Goal: Task Accomplishment & Management: Use online tool/utility

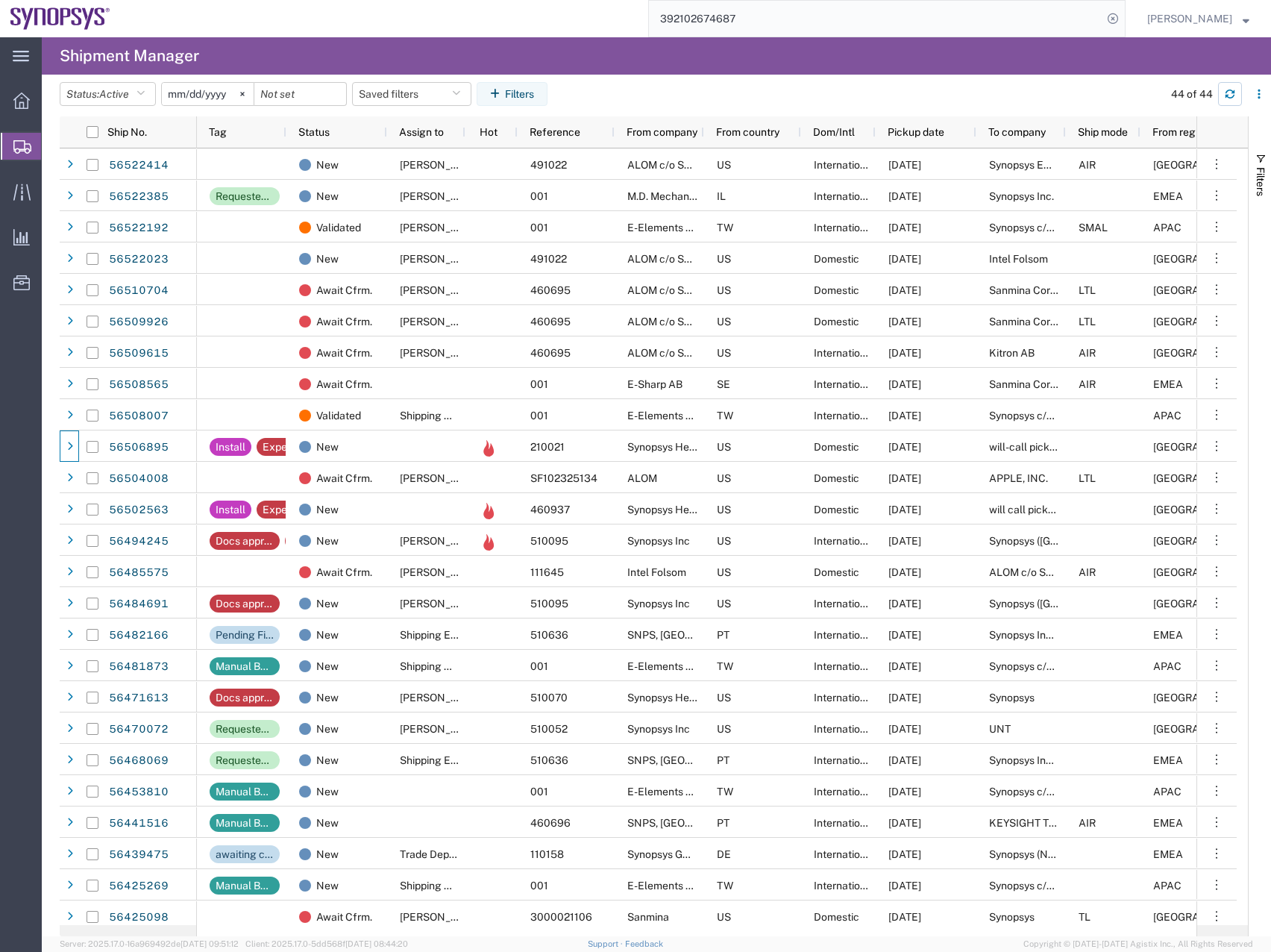
click at [1237, 101] on button "button" at bounding box center [1230, 94] width 24 height 24
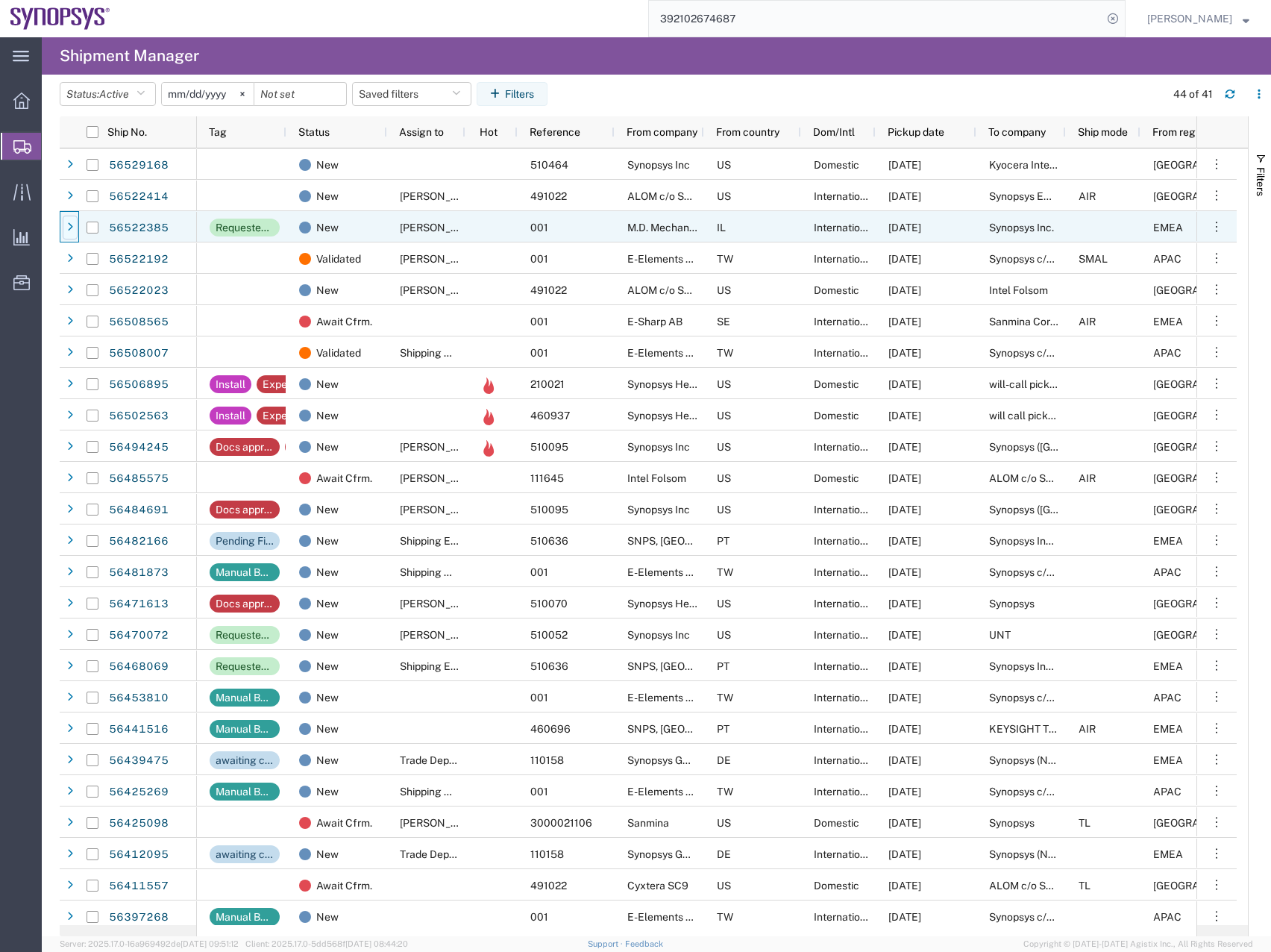
click at [68, 228] on icon at bounding box center [70, 228] width 6 height 10
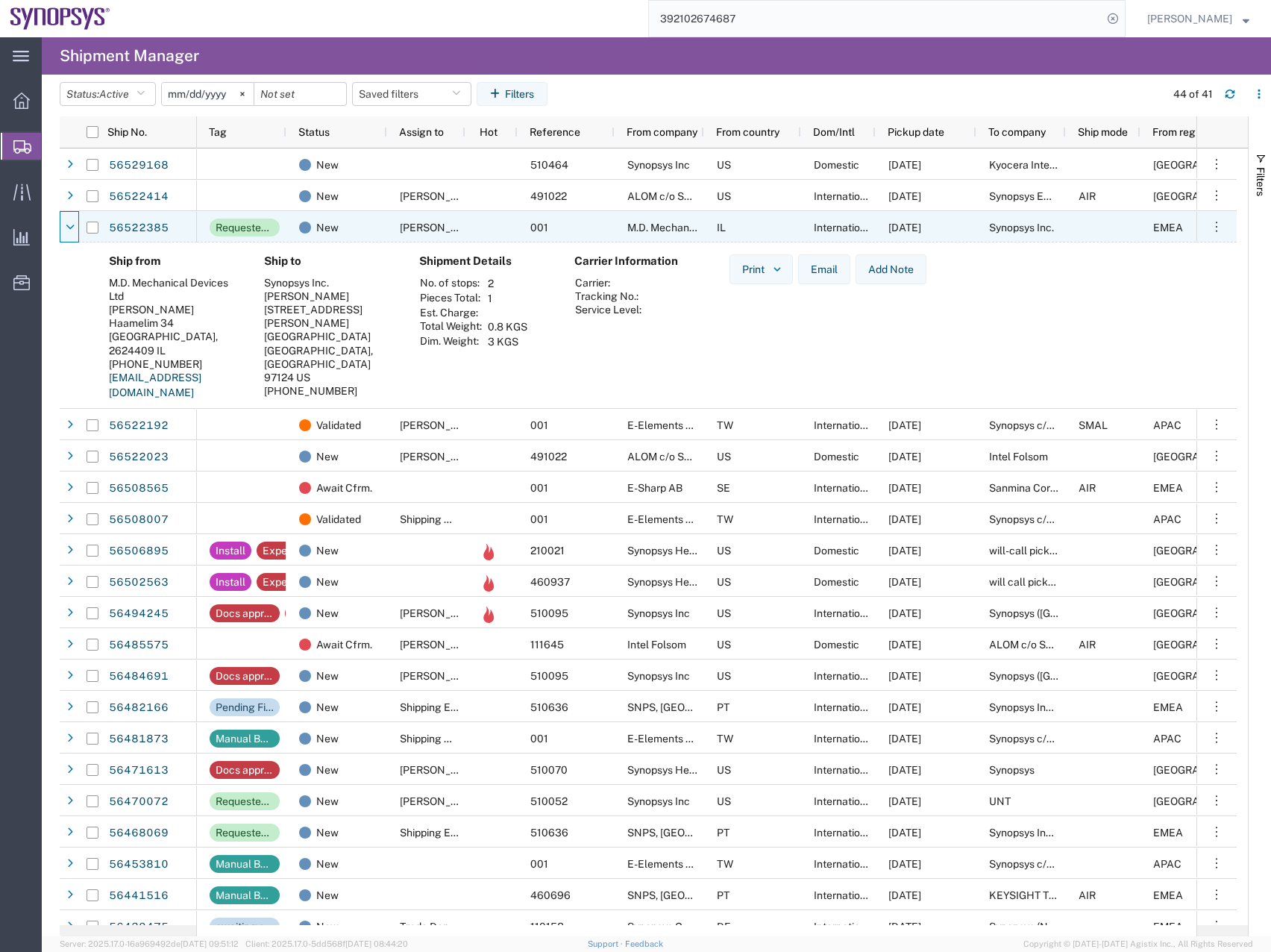
click at [68, 228] on icon at bounding box center [70, 228] width 9 height 10
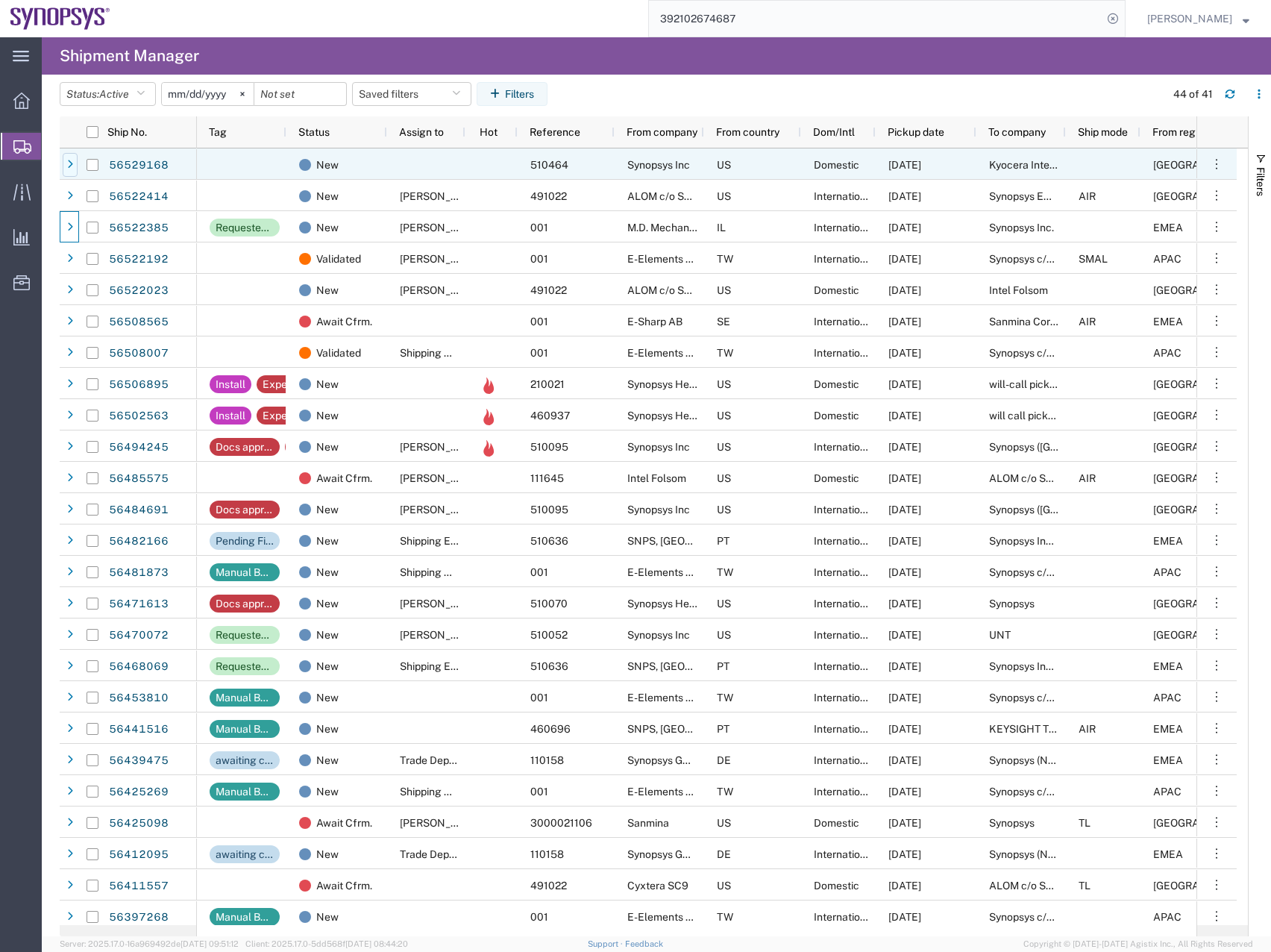
click at [71, 168] on icon at bounding box center [70, 165] width 6 height 10
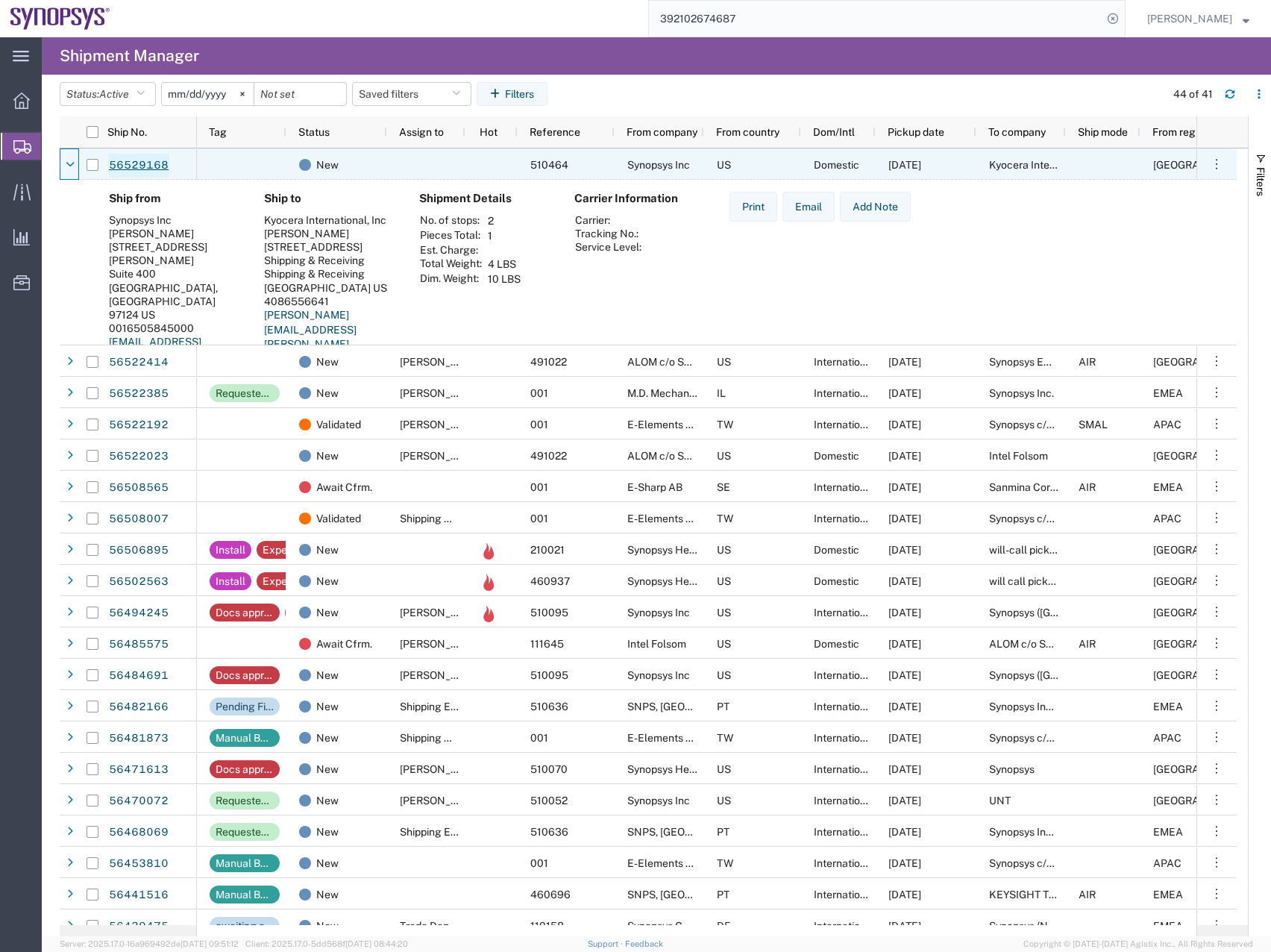
click at [133, 166] on link "56529168" at bounding box center [139, 165] width 61 height 24
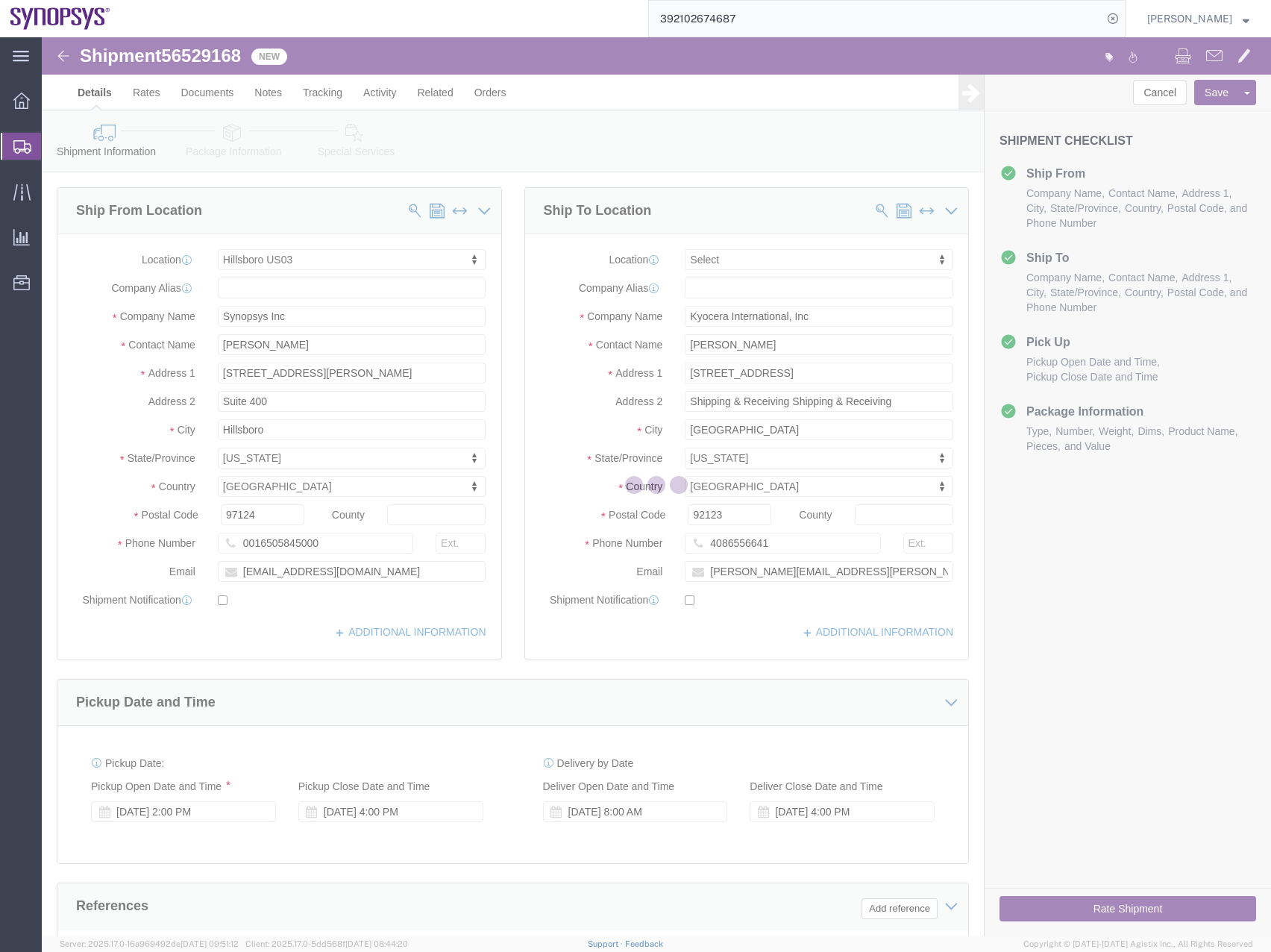
select select "63190"
select select
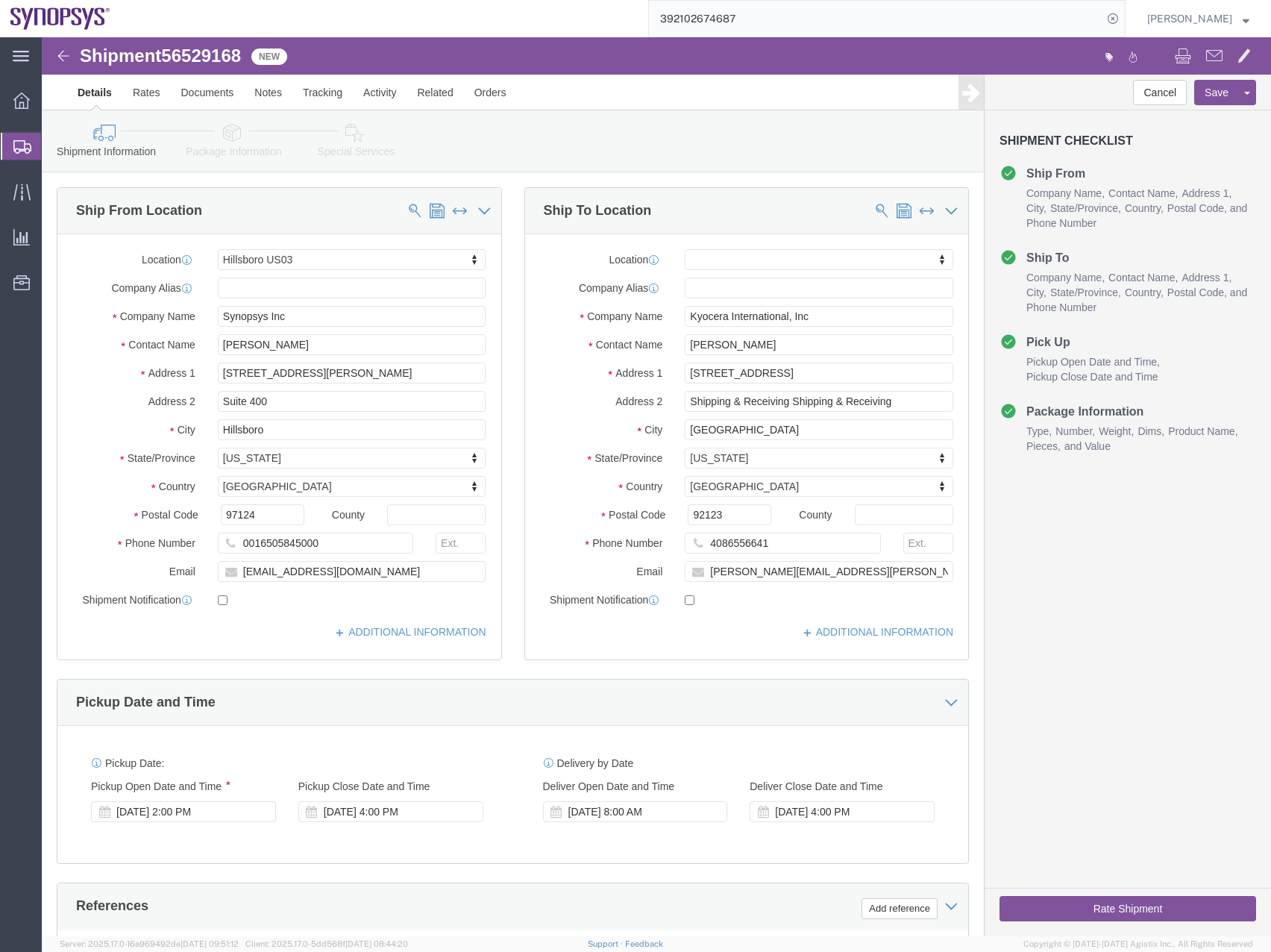
click link "Package Information"
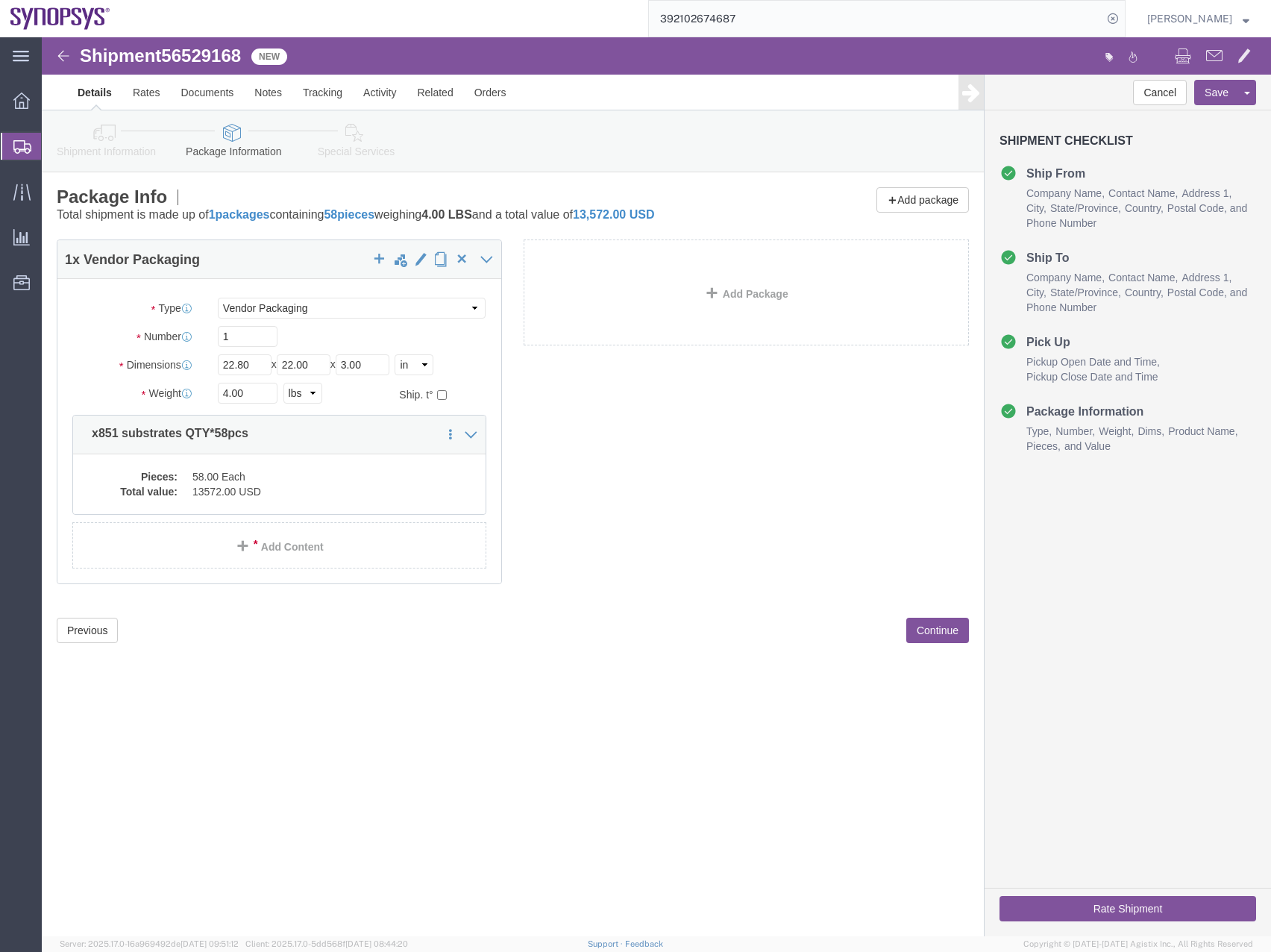
click link "Special Services"
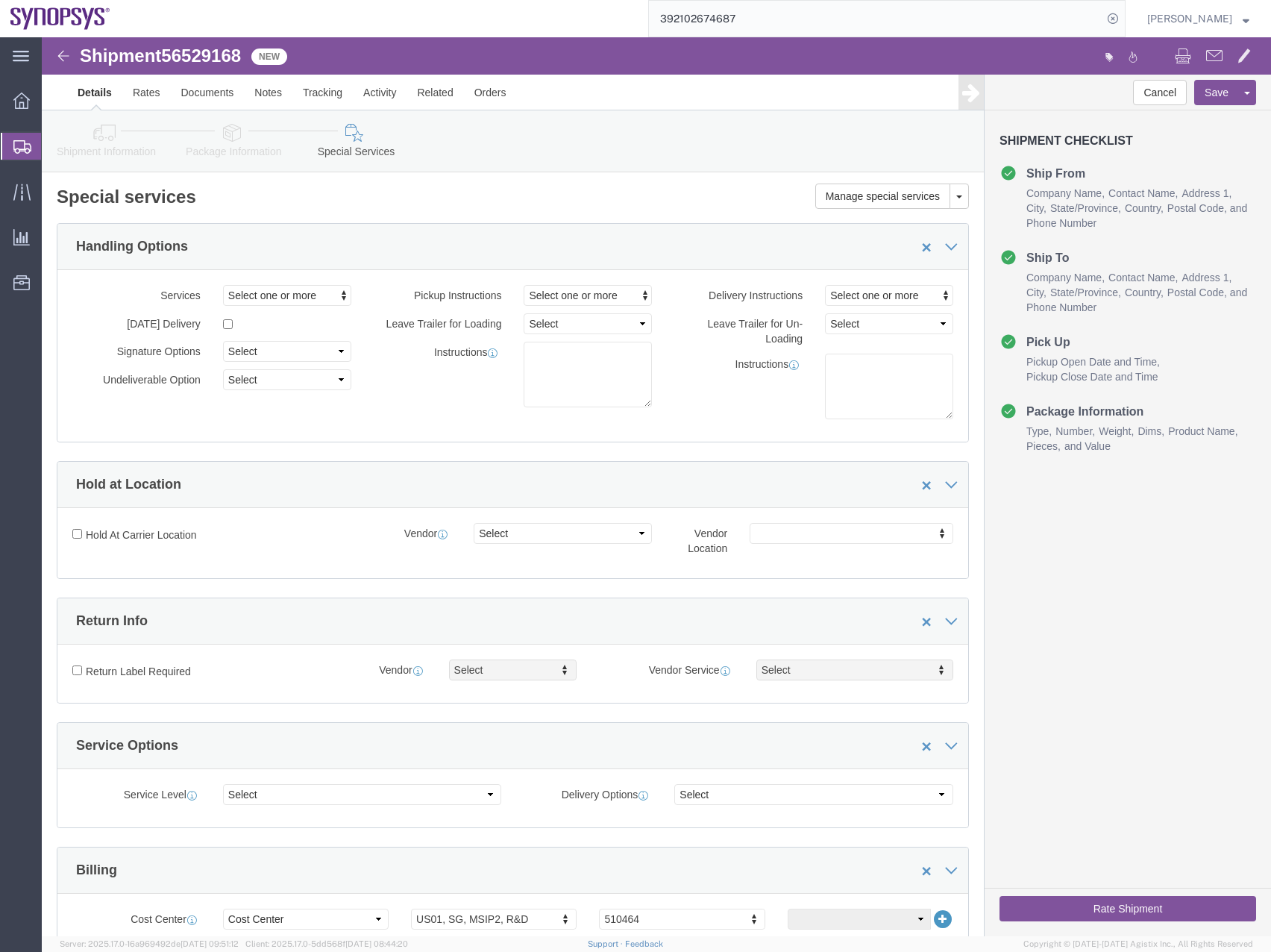
click icon
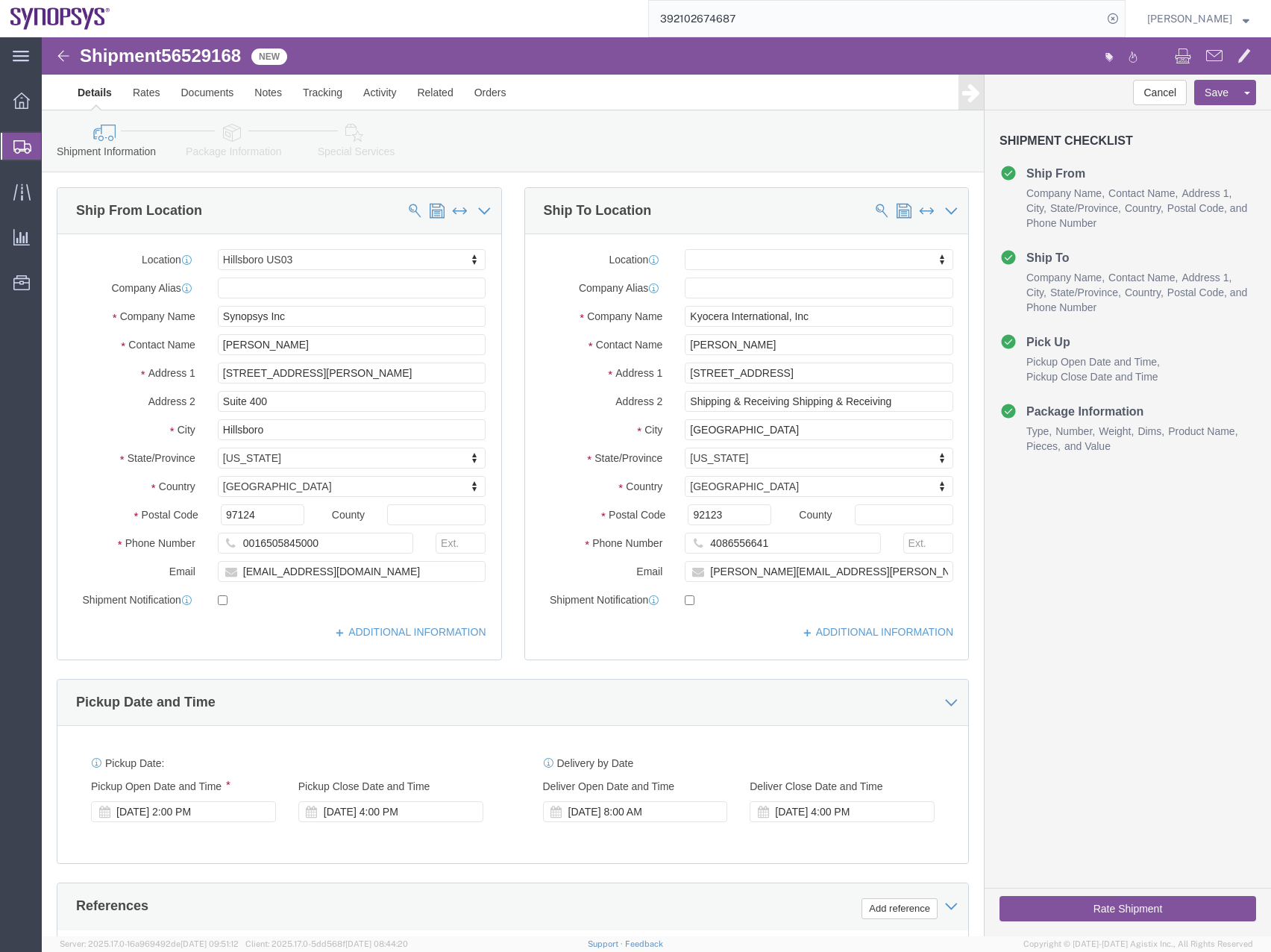
click button "Rate Shipment"
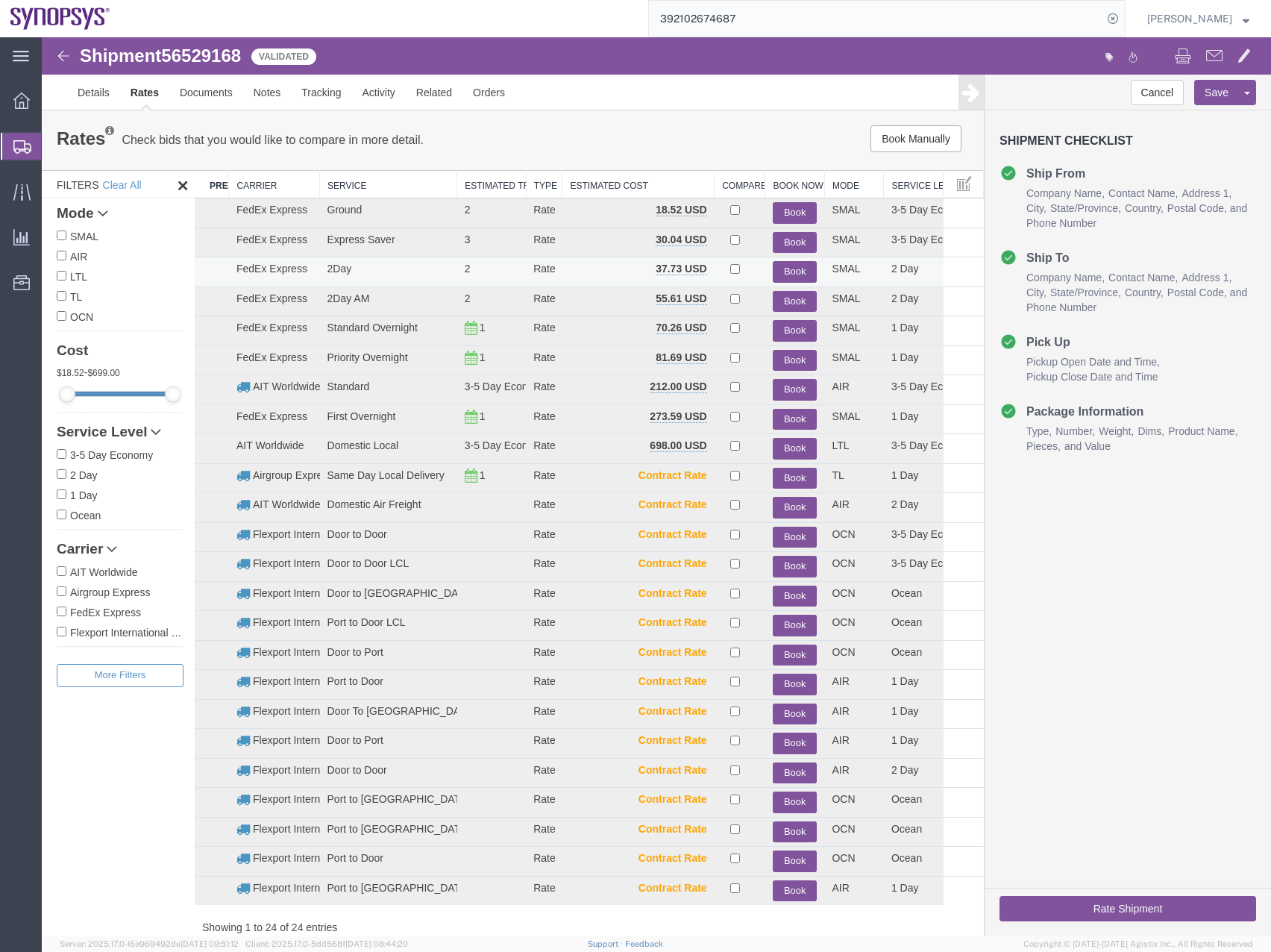
click at [786, 268] on button "Book" at bounding box center [795, 272] width 44 height 22
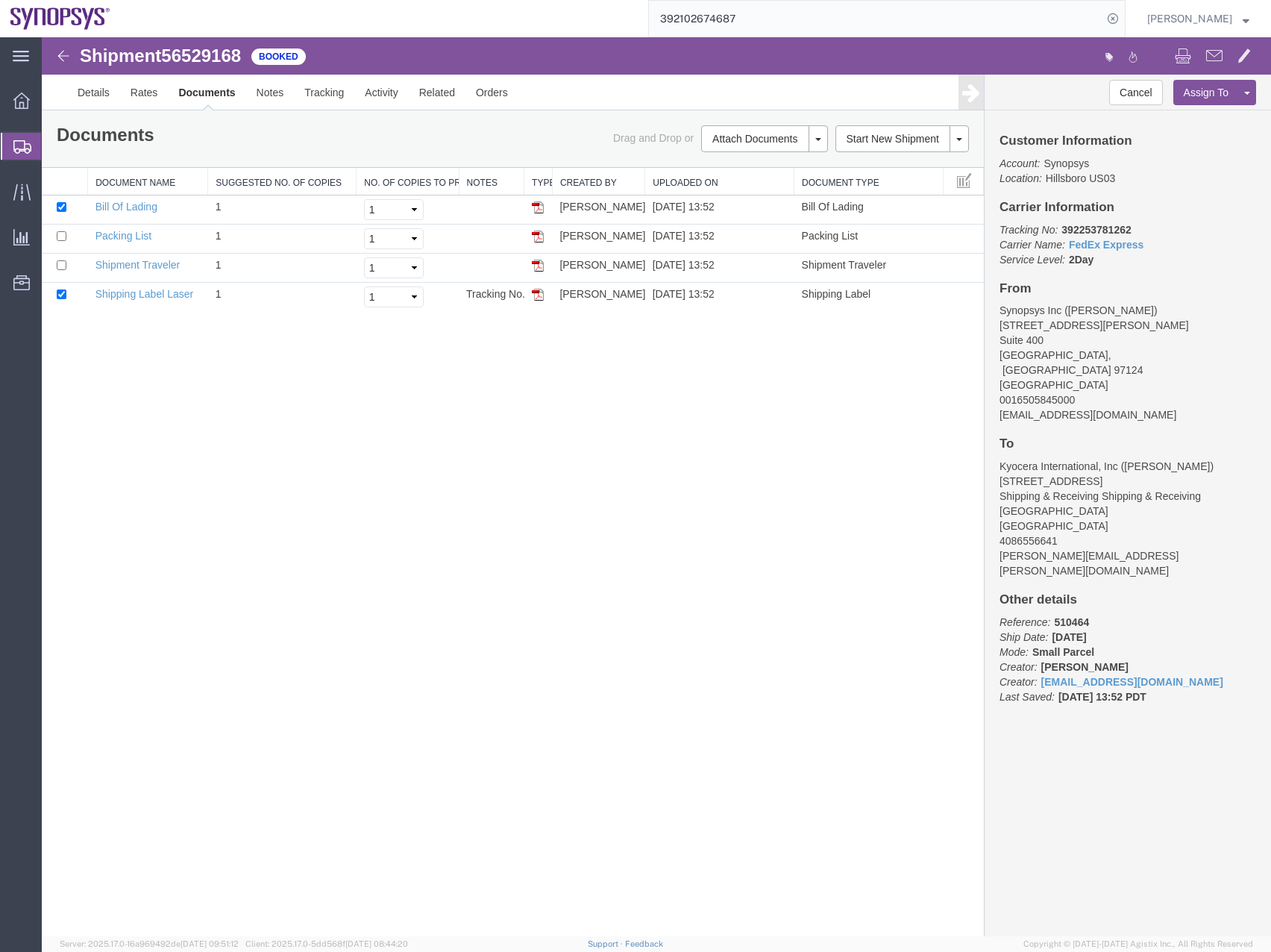
click at [17, 148] on icon at bounding box center [22, 147] width 18 height 13
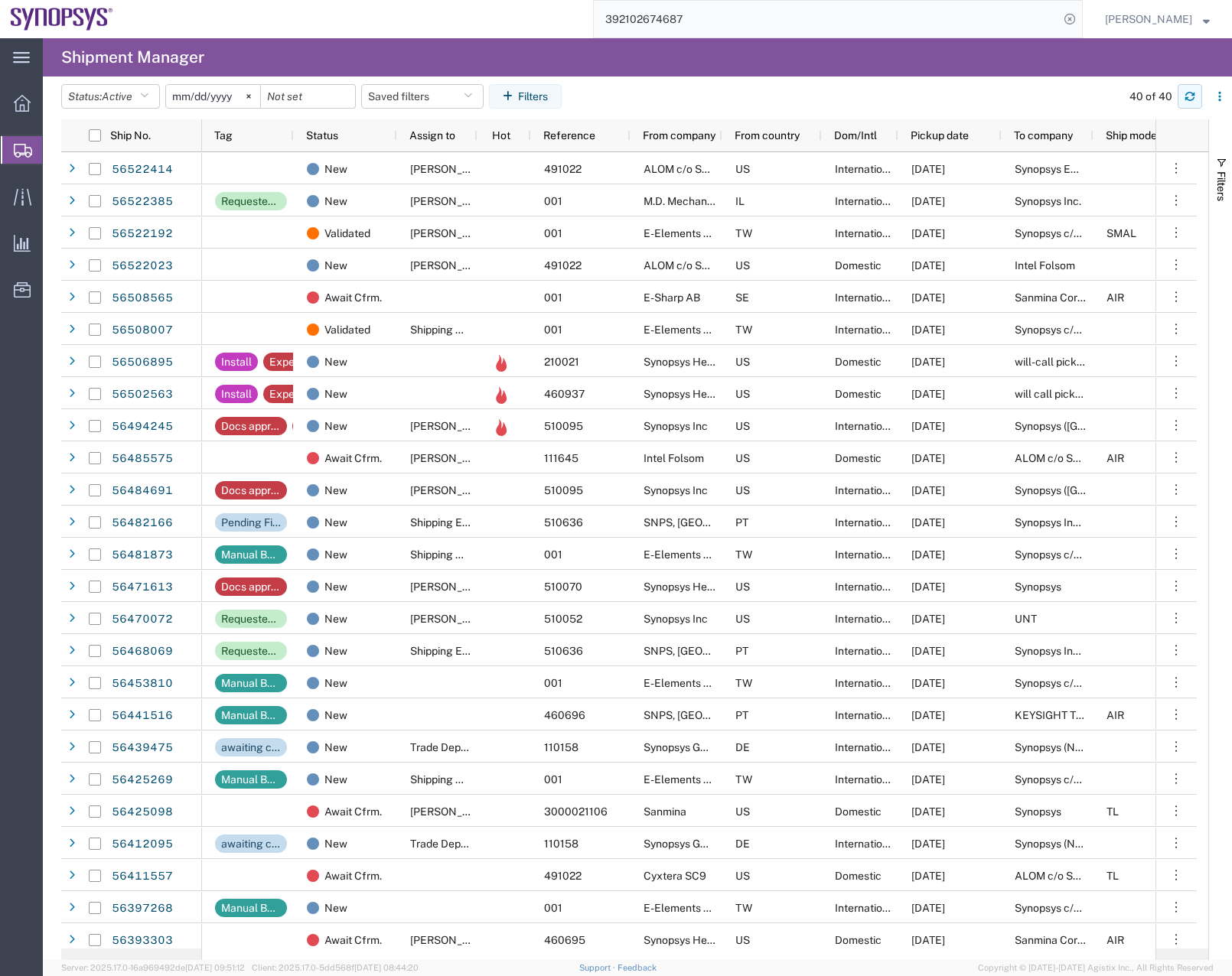
click at [1184, 102] on button "button" at bounding box center [1190, 96] width 24 height 24
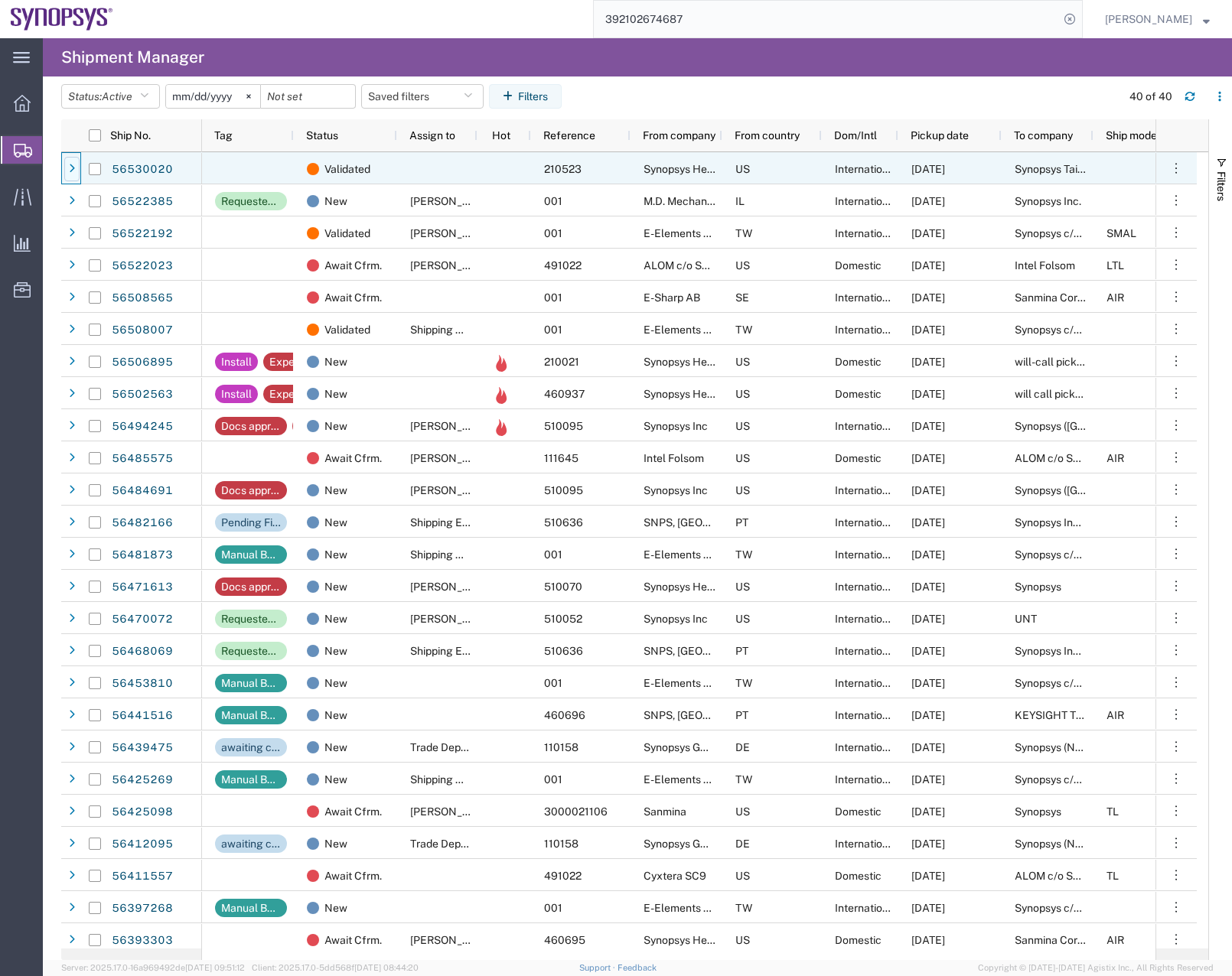
click at [73, 160] on div at bounding box center [72, 169] width 15 height 24
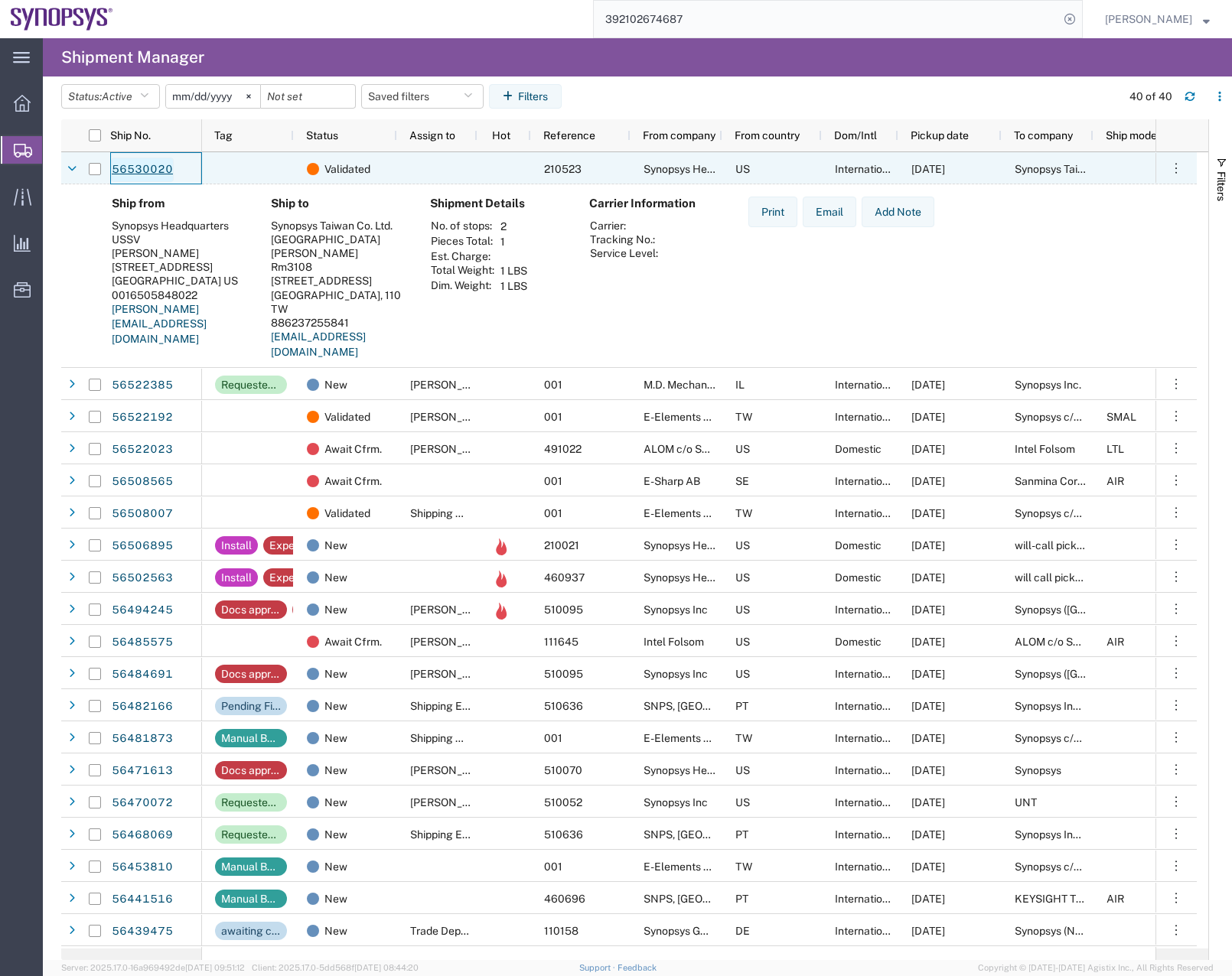
click at [155, 169] on link "56530020" at bounding box center [142, 170] width 63 height 24
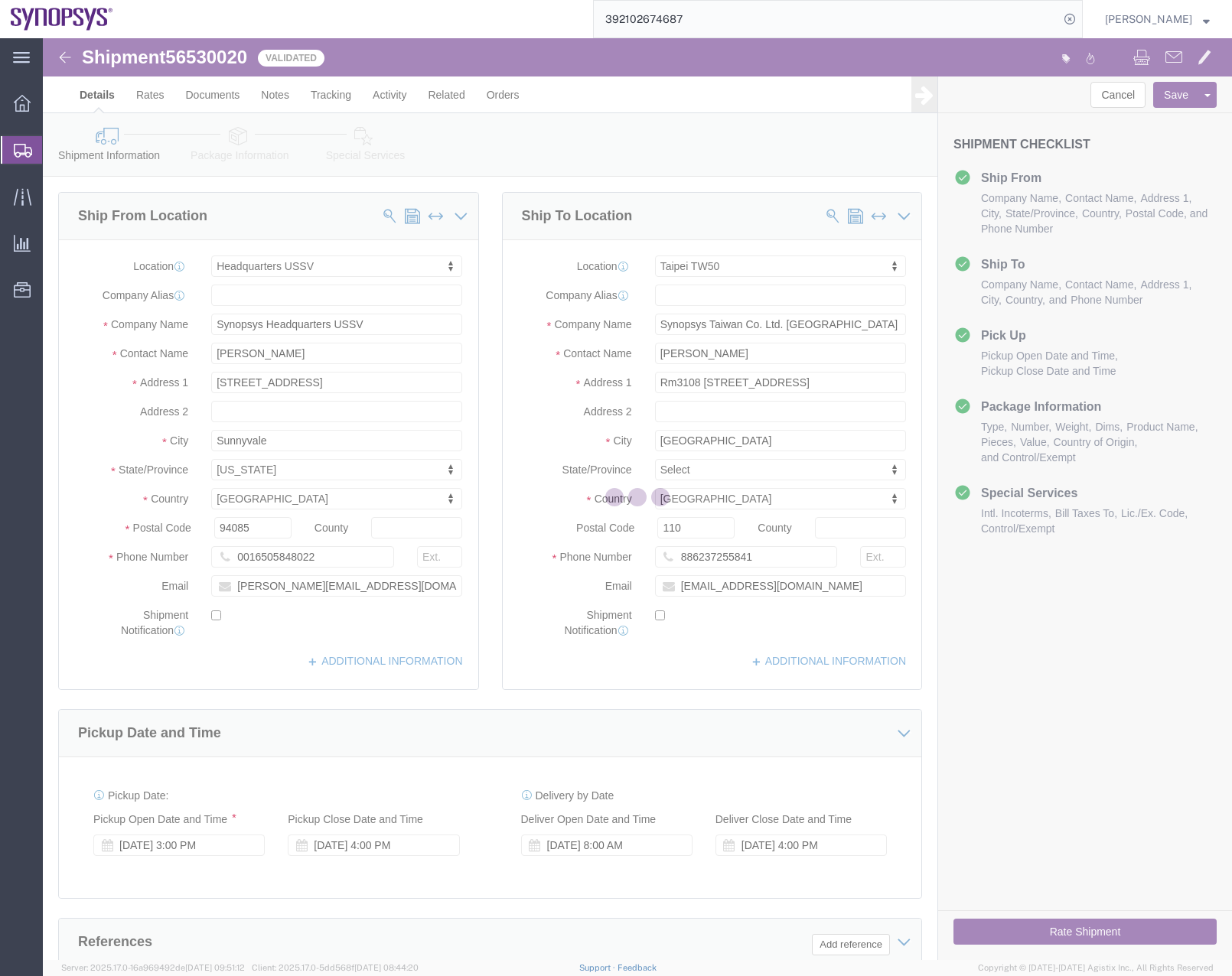
select select "63204"
select select "63169"
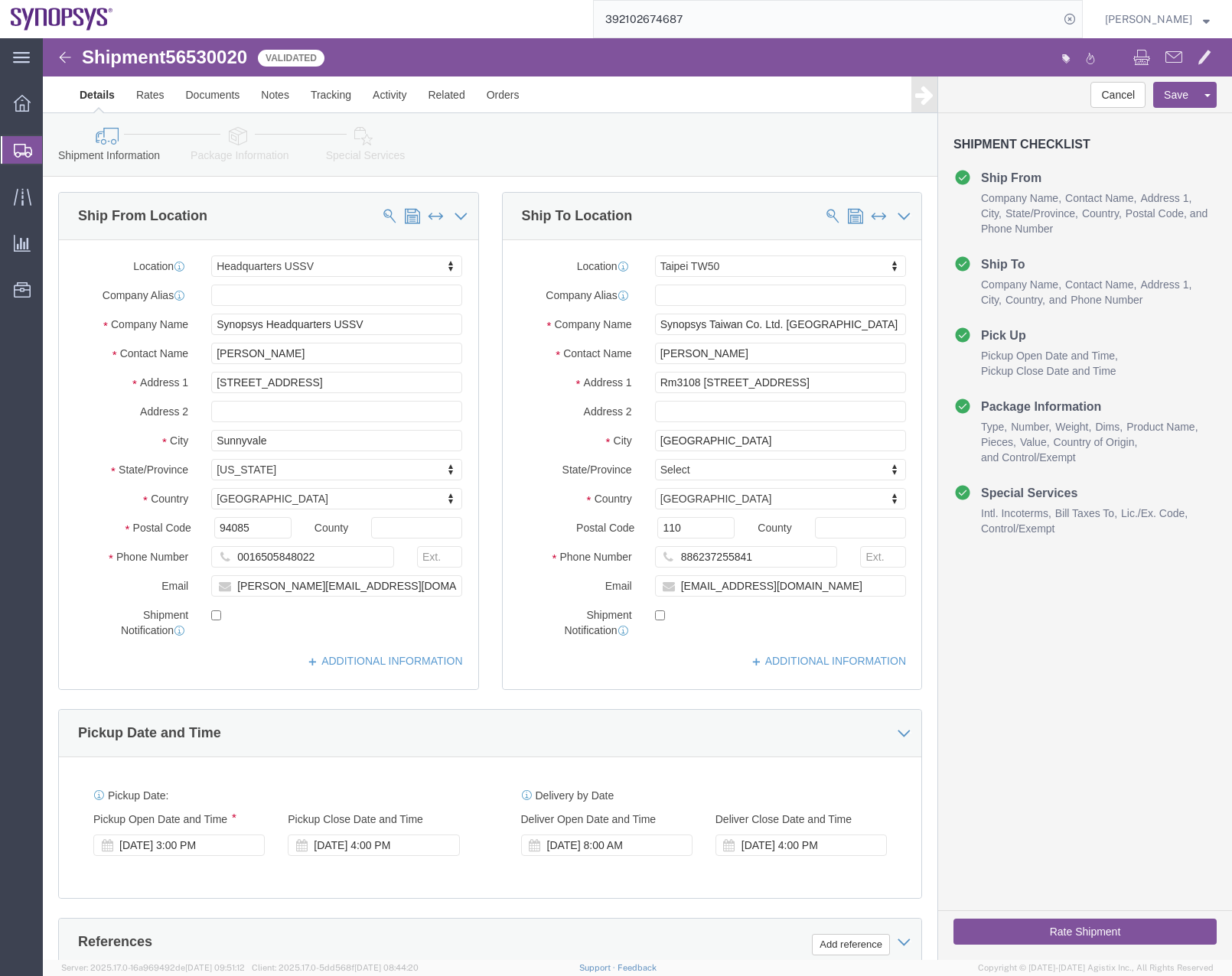
click icon
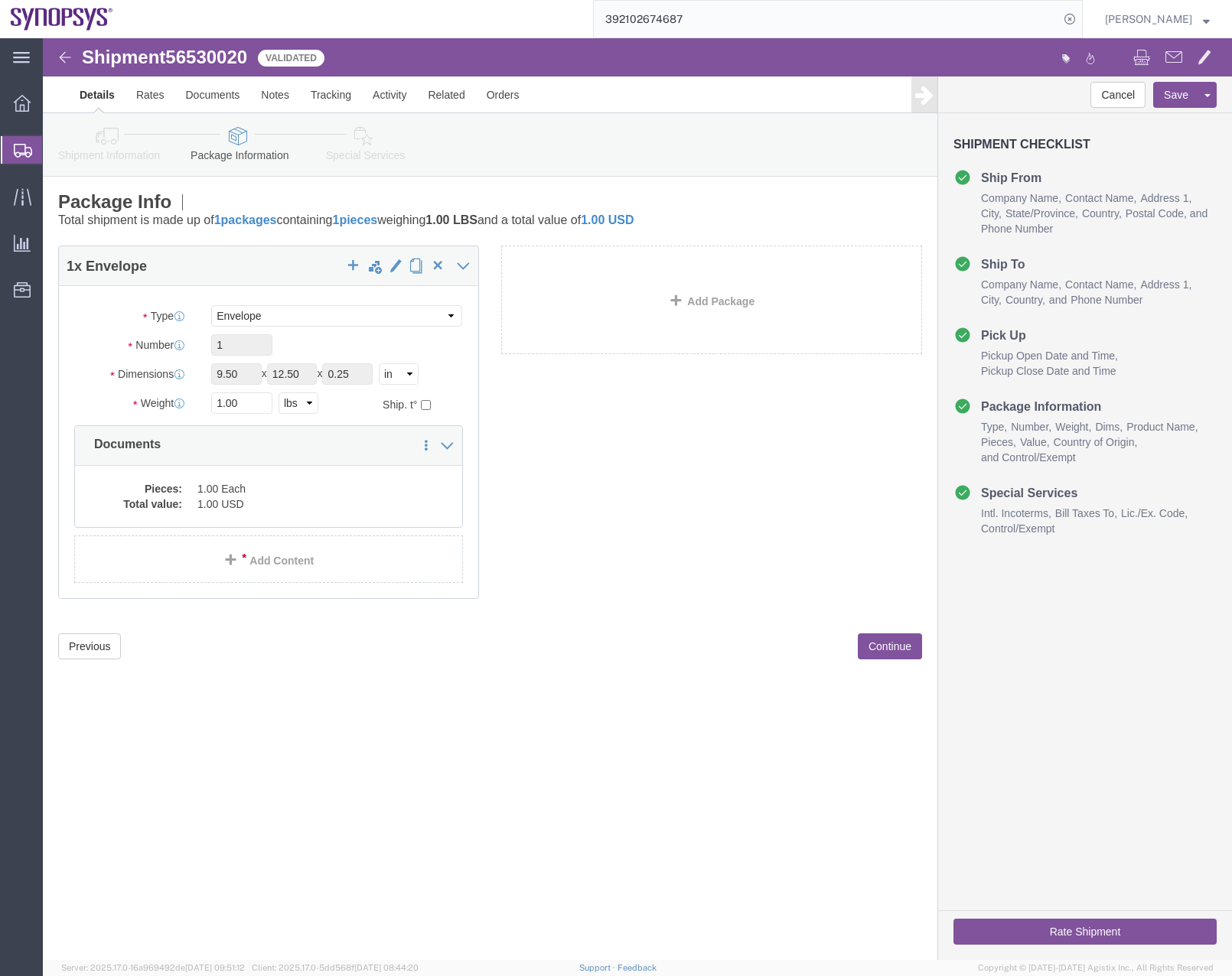
click link "Special Services"
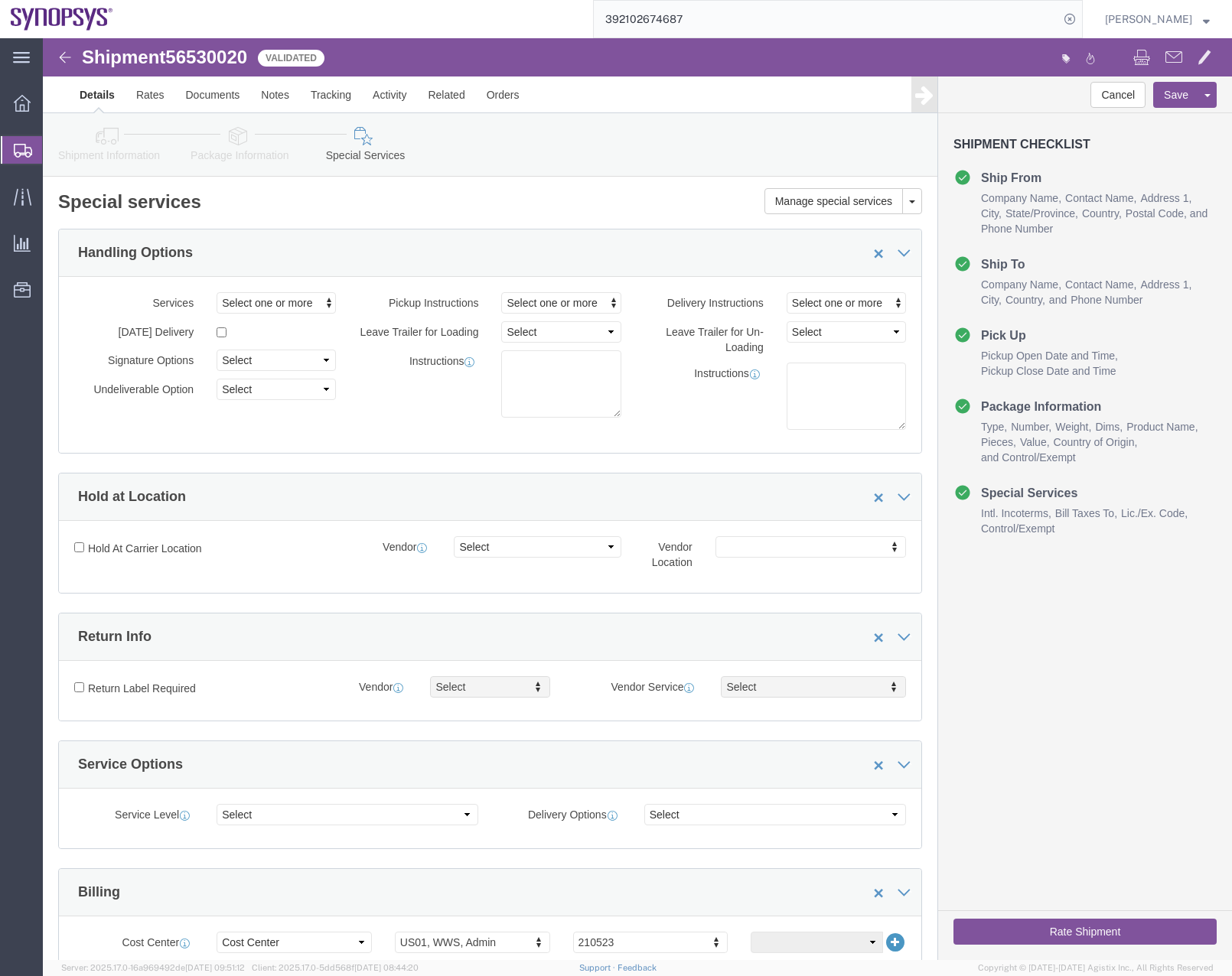
click icon
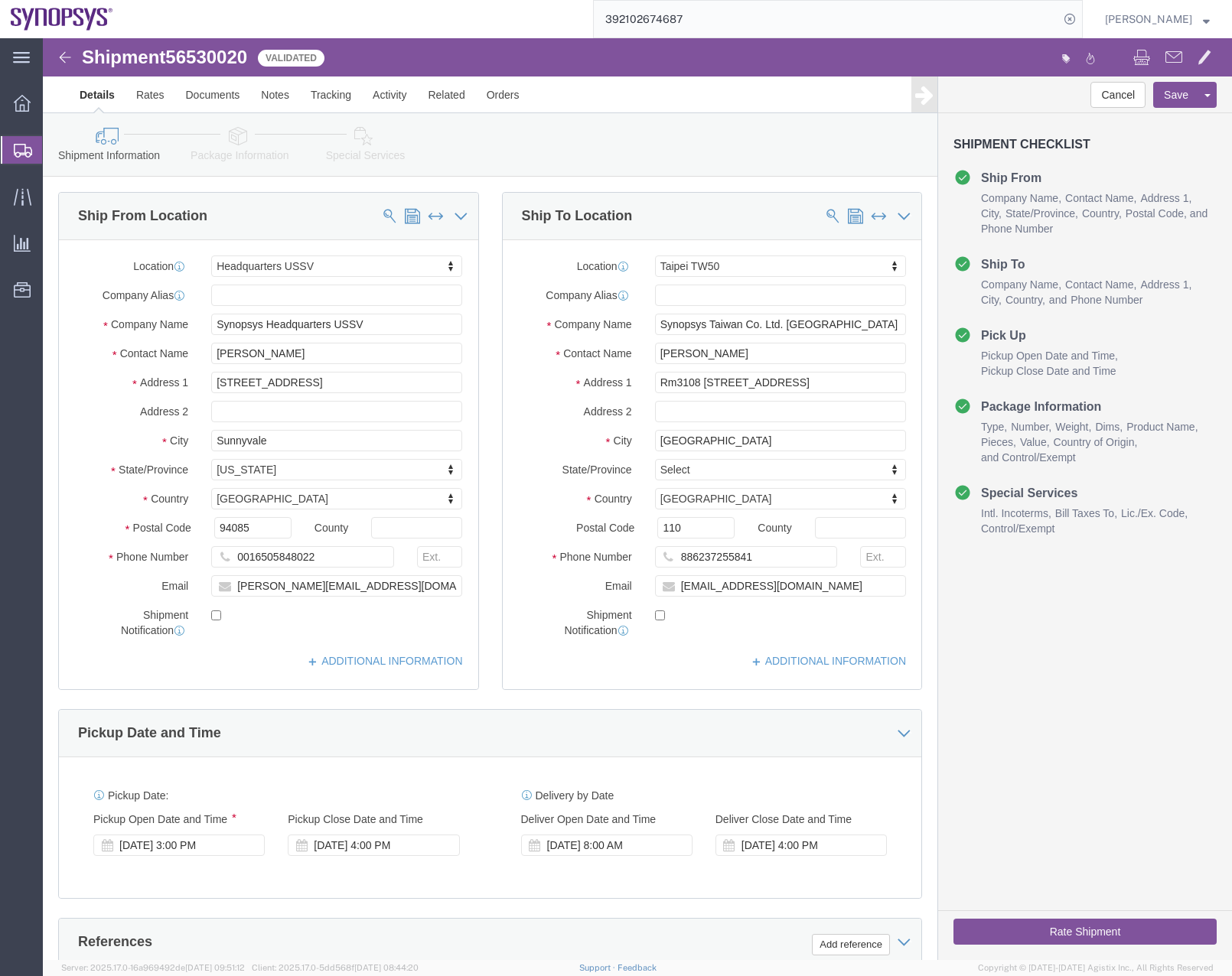
click at [21, 145] on icon at bounding box center [22, 151] width 18 height 14
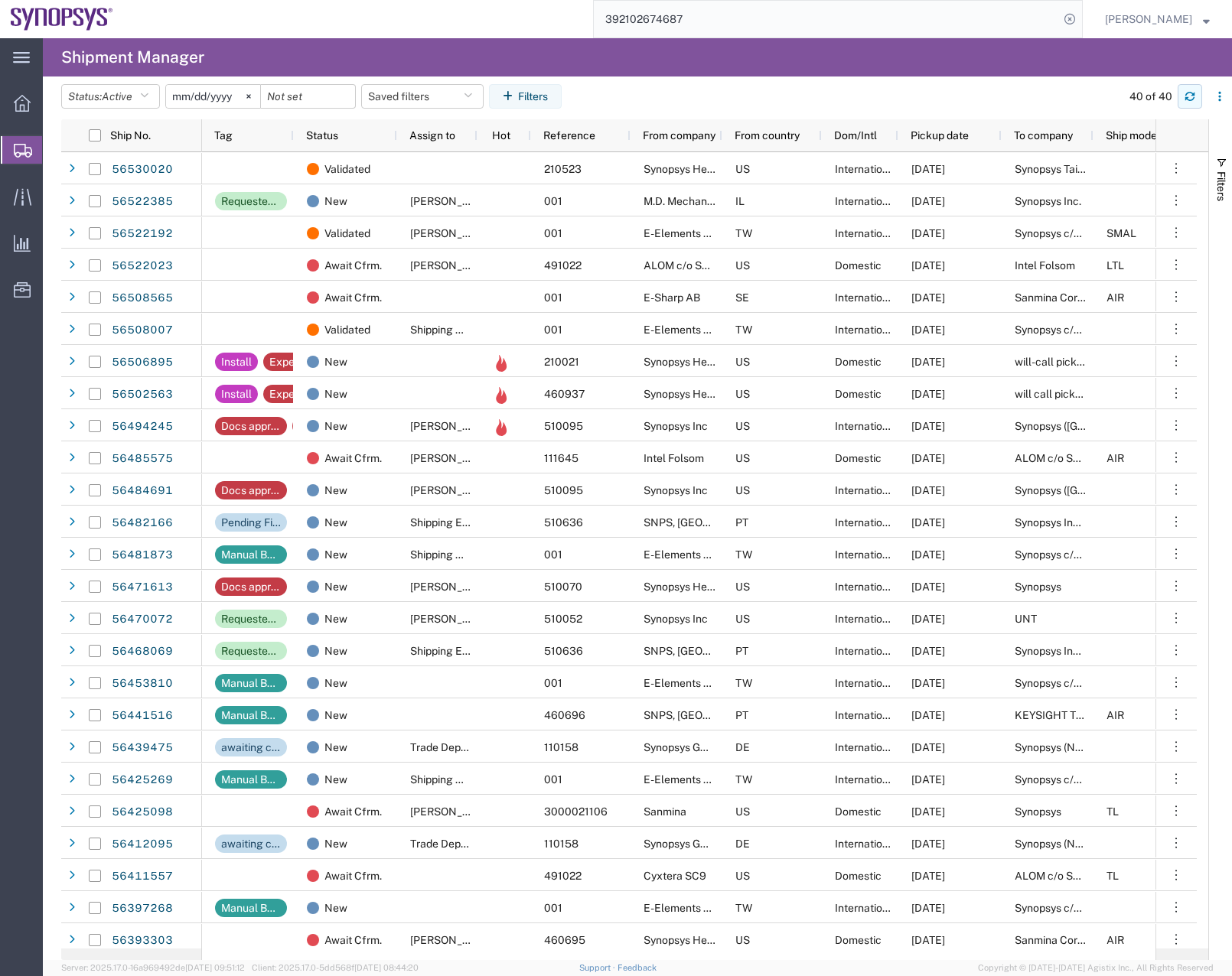
click at [1194, 93] on icon "button" at bounding box center [1190, 94] width 9 height 3
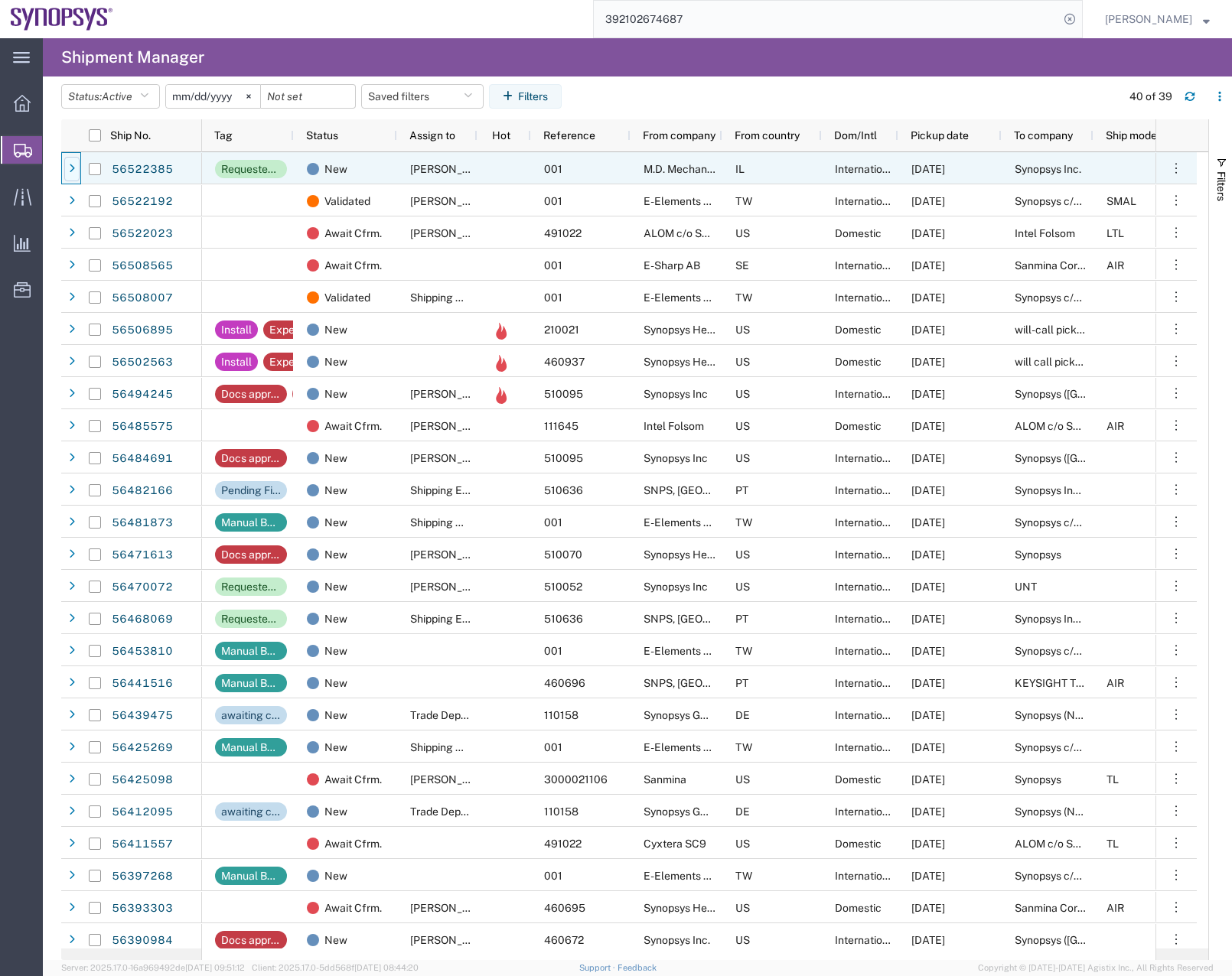
click at [71, 170] on icon at bounding box center [71, 169] width 6 height 10
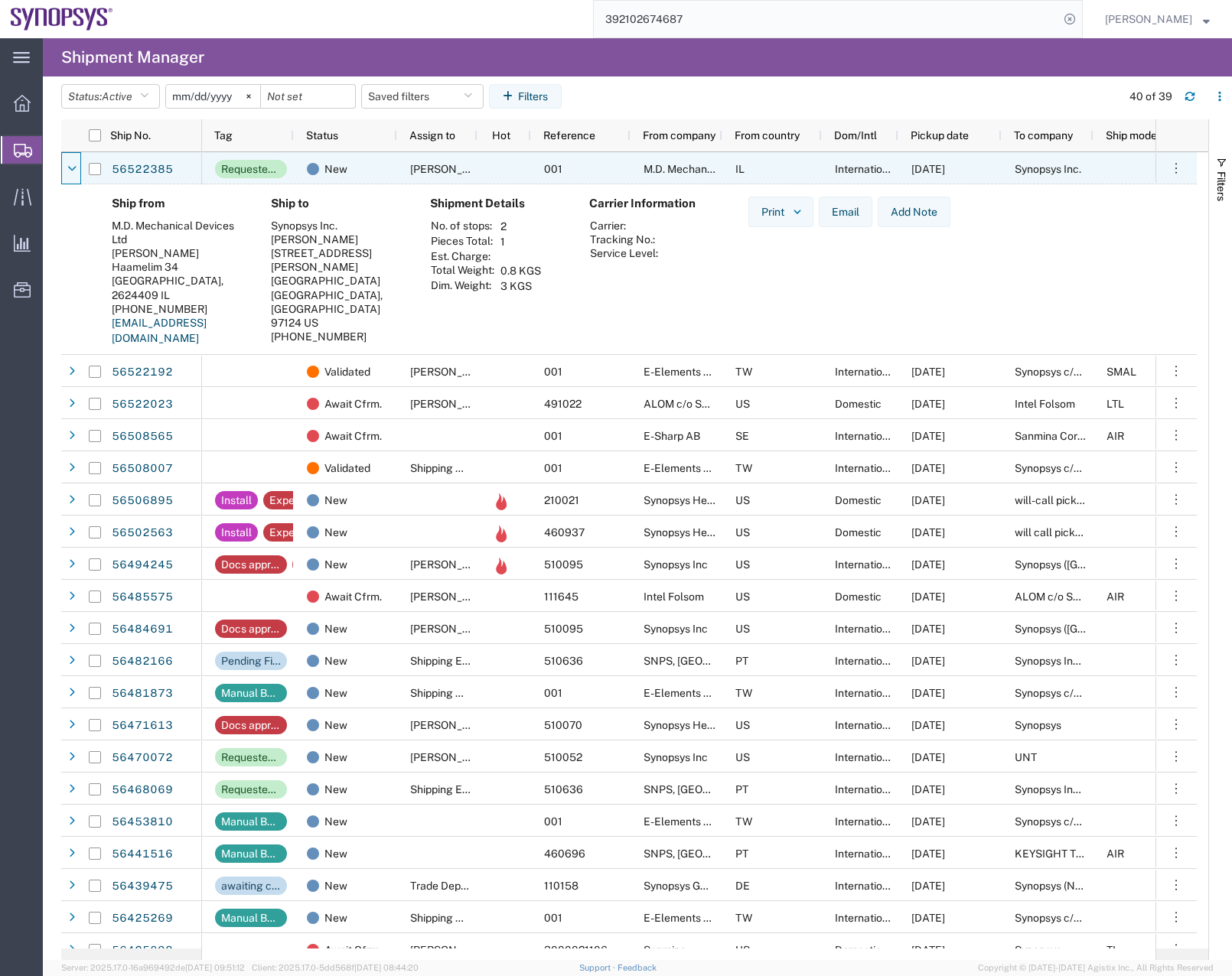
click at [71, 170] on icon at bounding box center [71, 169] width 9 height 10
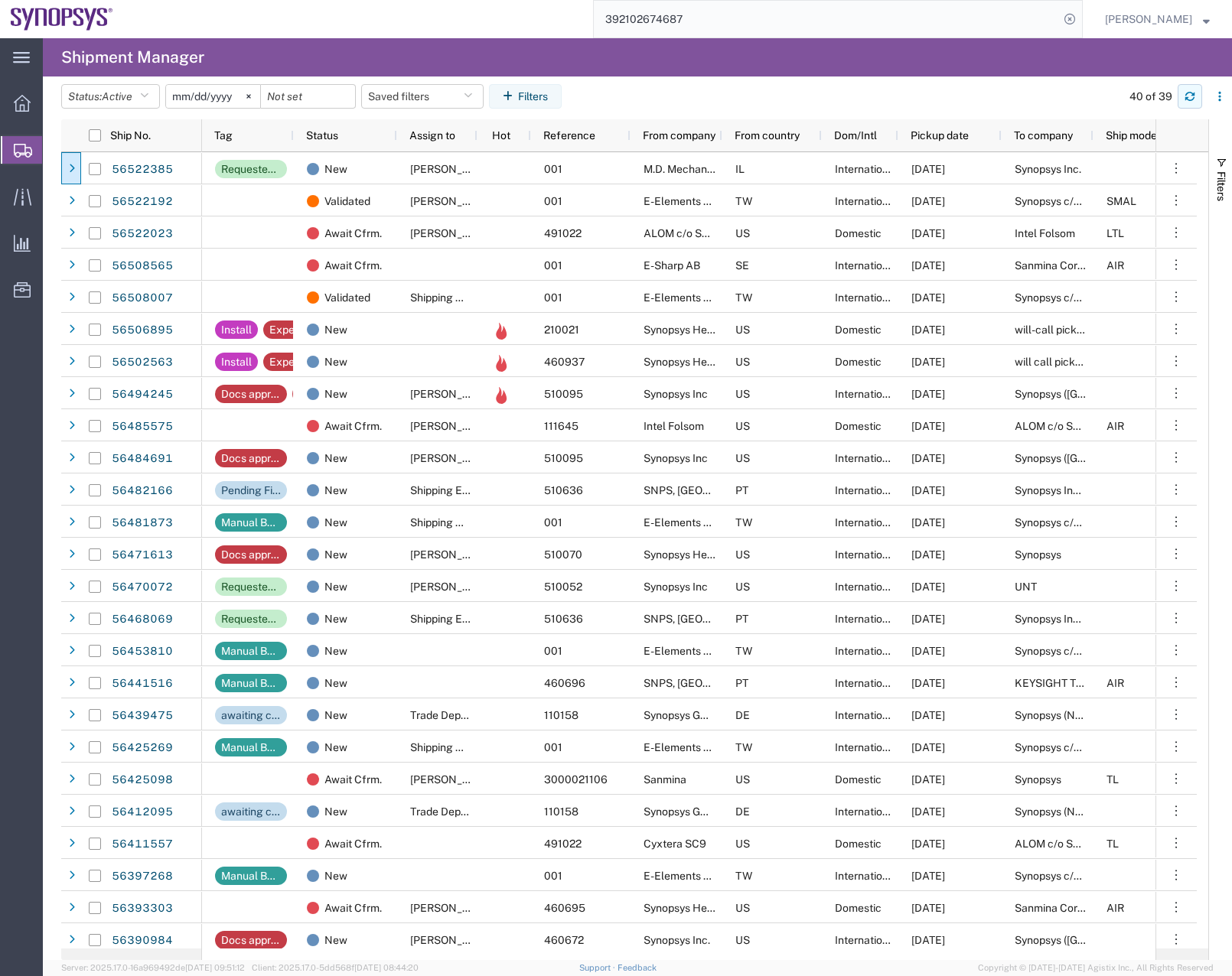
click at [1190, 92] on icon "button" at bounding box center [1190, 96] width 10 height 10
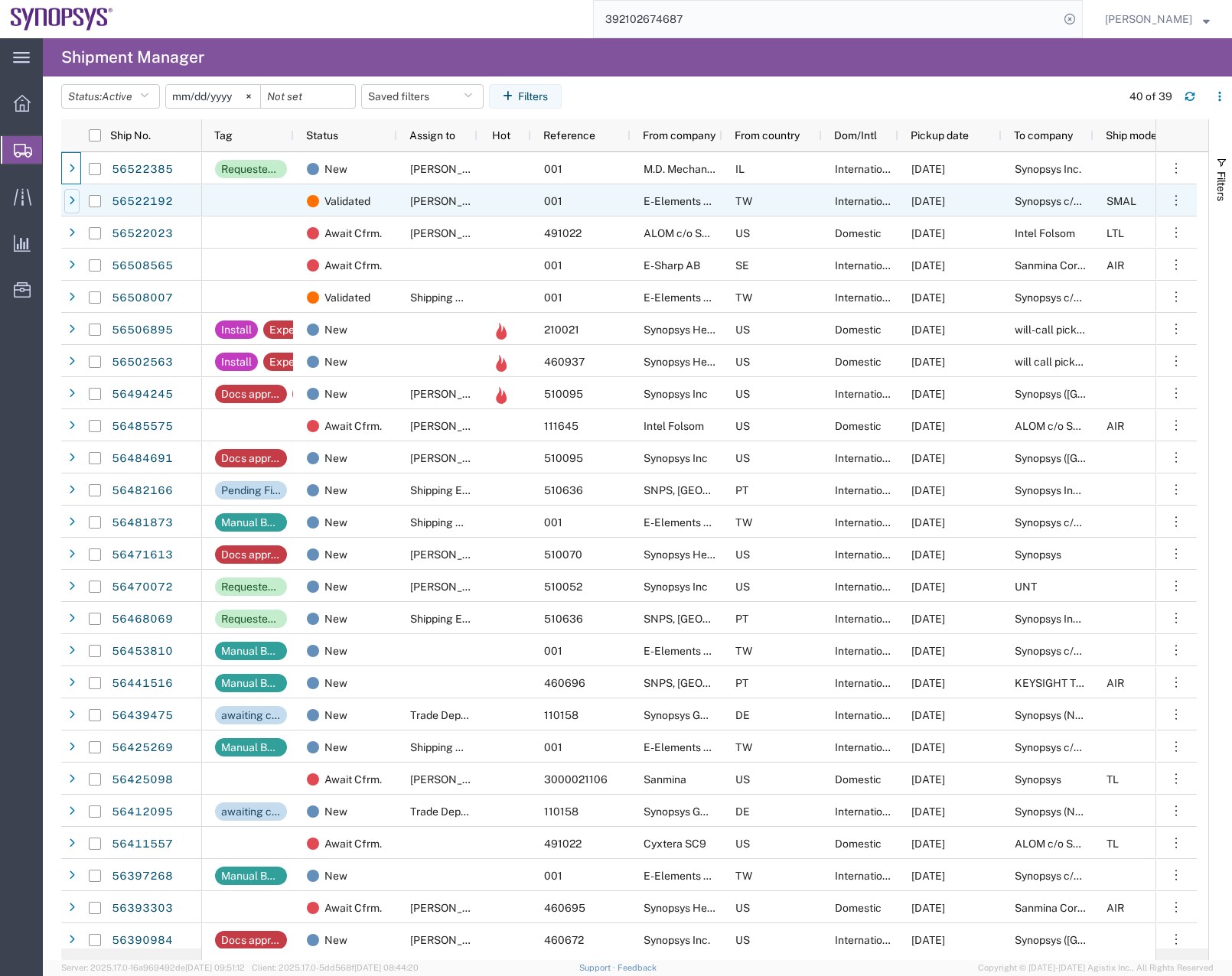
click at [77, 190] on div at bounding box center [72, 201] width 15 height 24
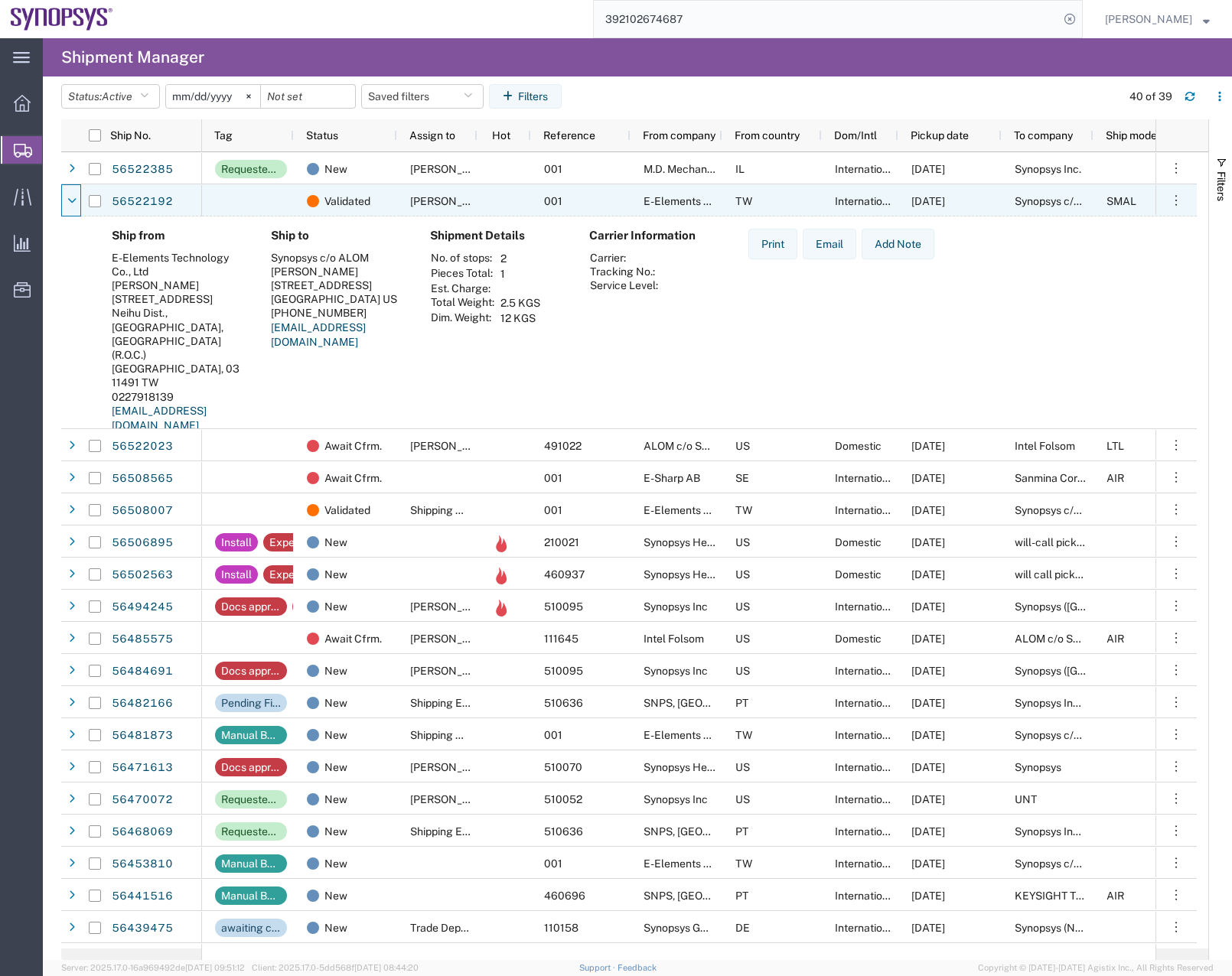
click at [77, 190] on div at bounding box center [72, 201] width 15 height 24
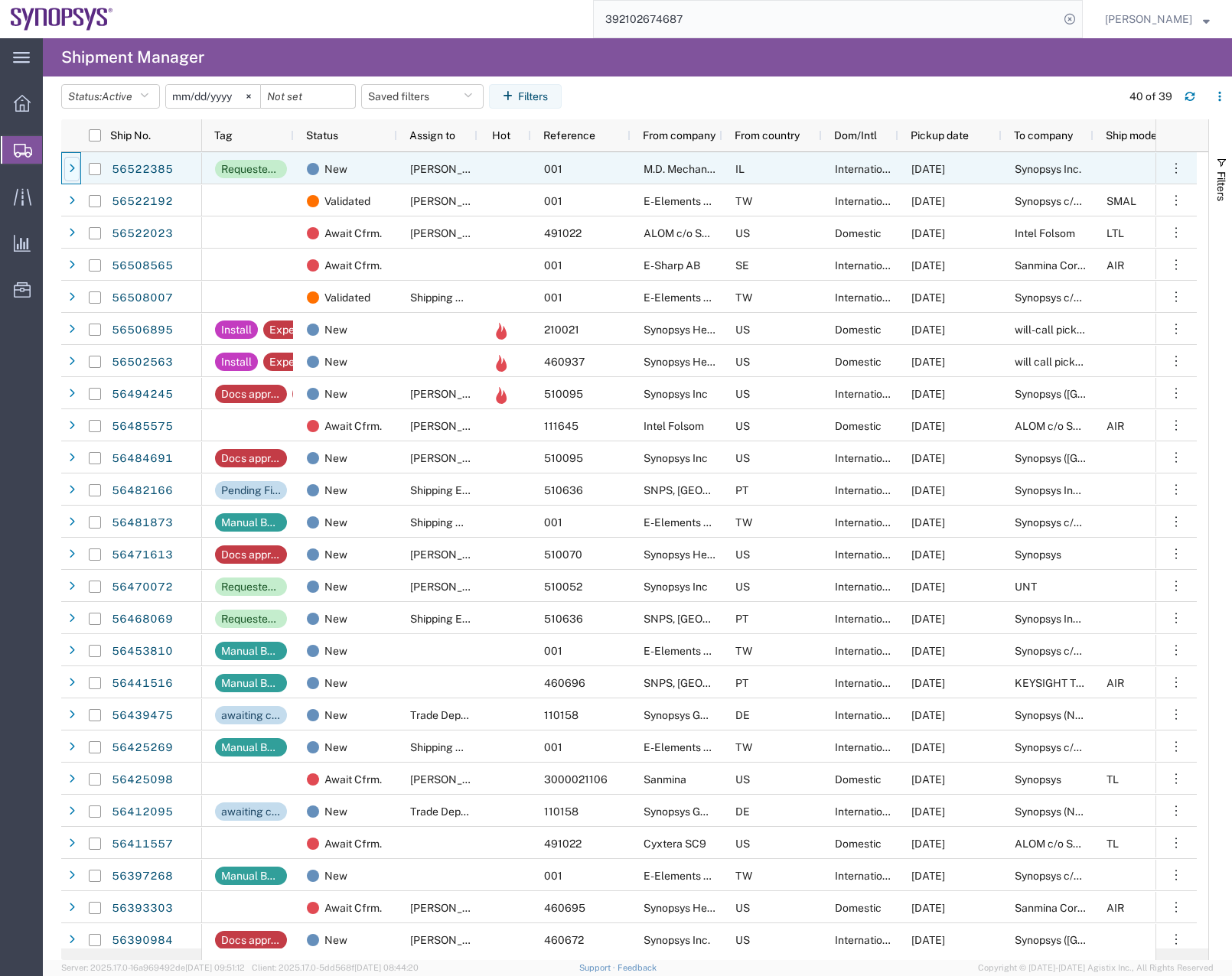
click at [77, 165] on div at bounding box center [72, 169] width 15 height 24
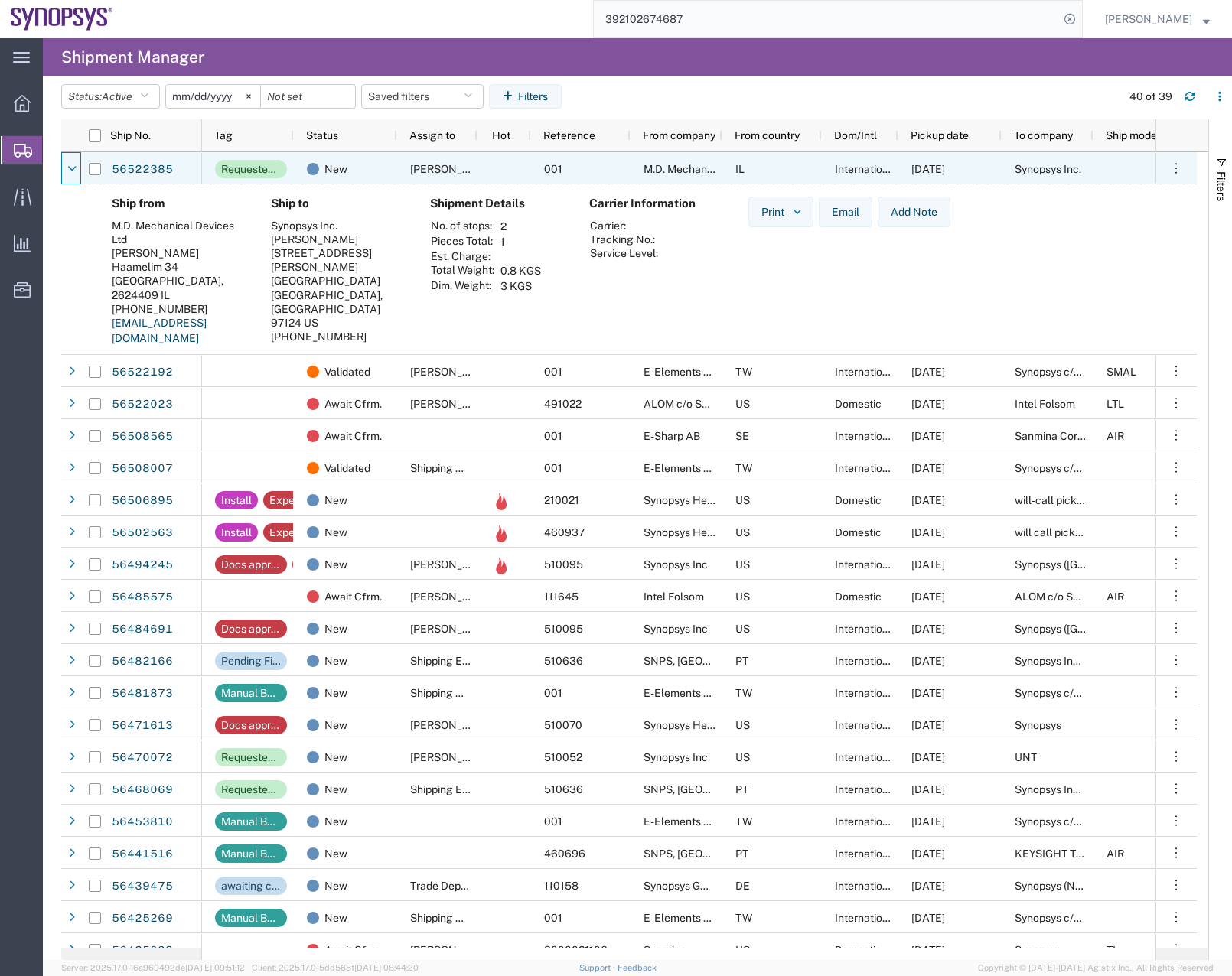
click at [77, 165] on div at bounding box center [72, 169] width 15 height 24
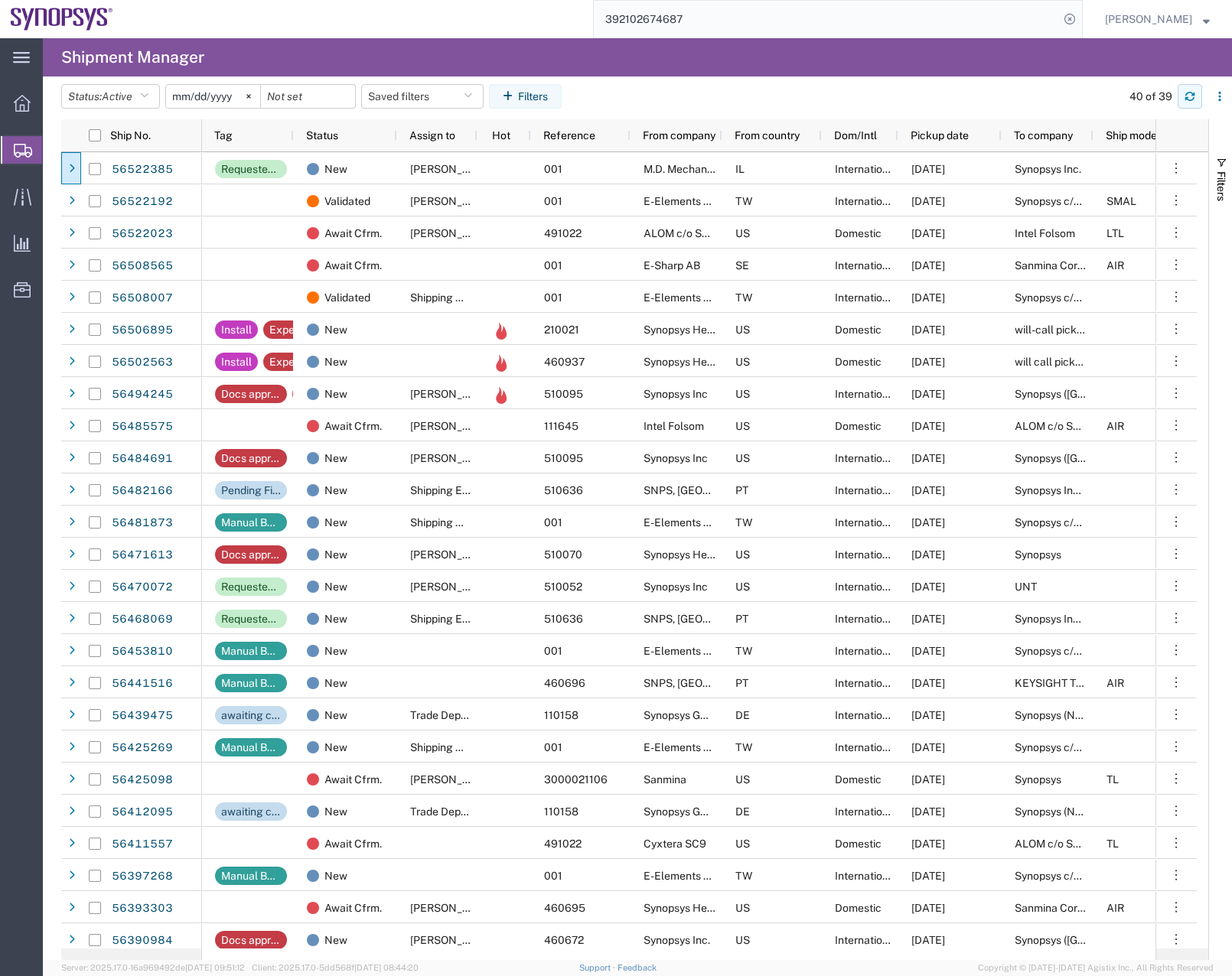
click at [1190, 93] on icon "button" at bounding box center [1190, 94] width 9 height 3
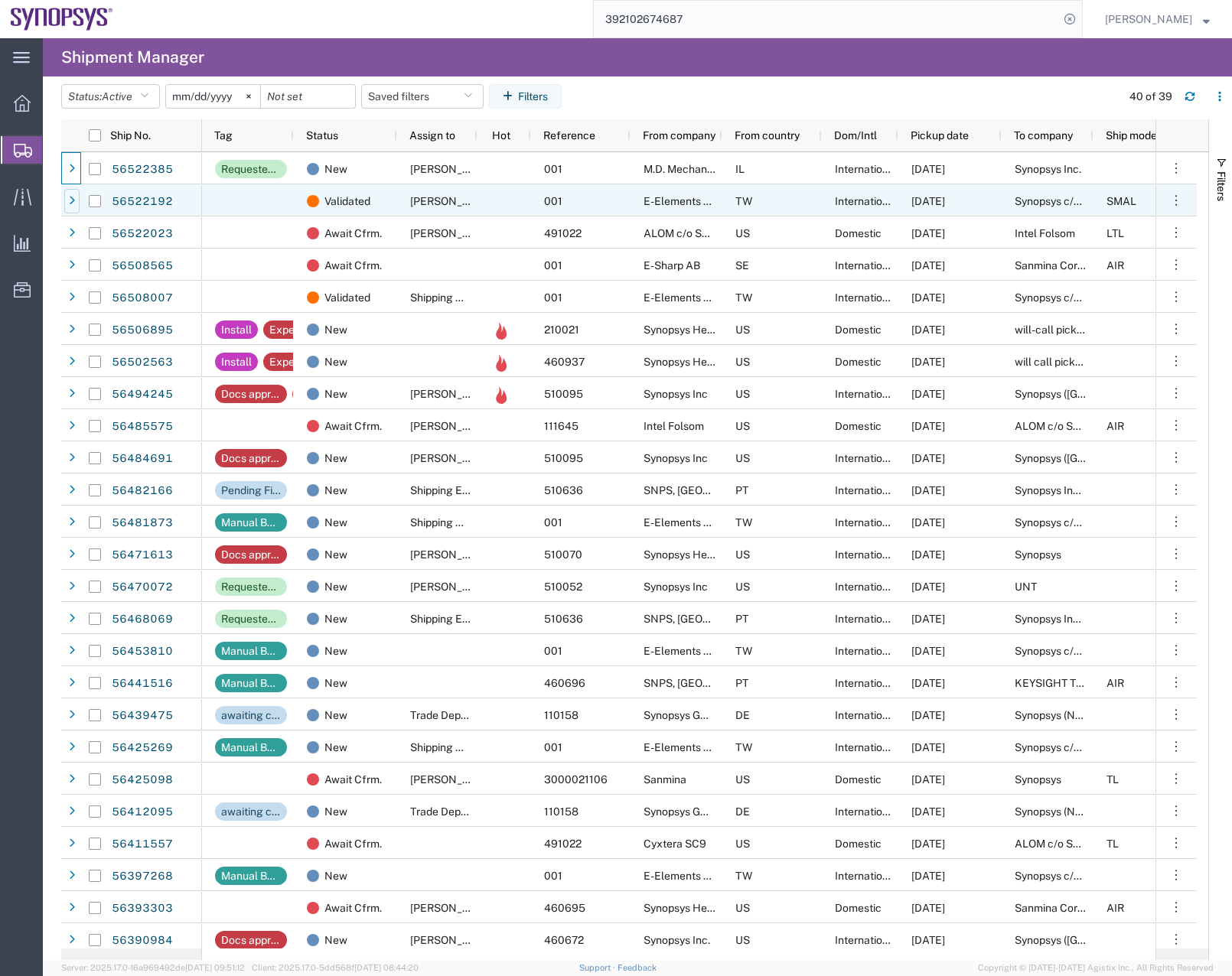
click at [69, 201] on icon at bounding box center [71, 201] width 6 height 10
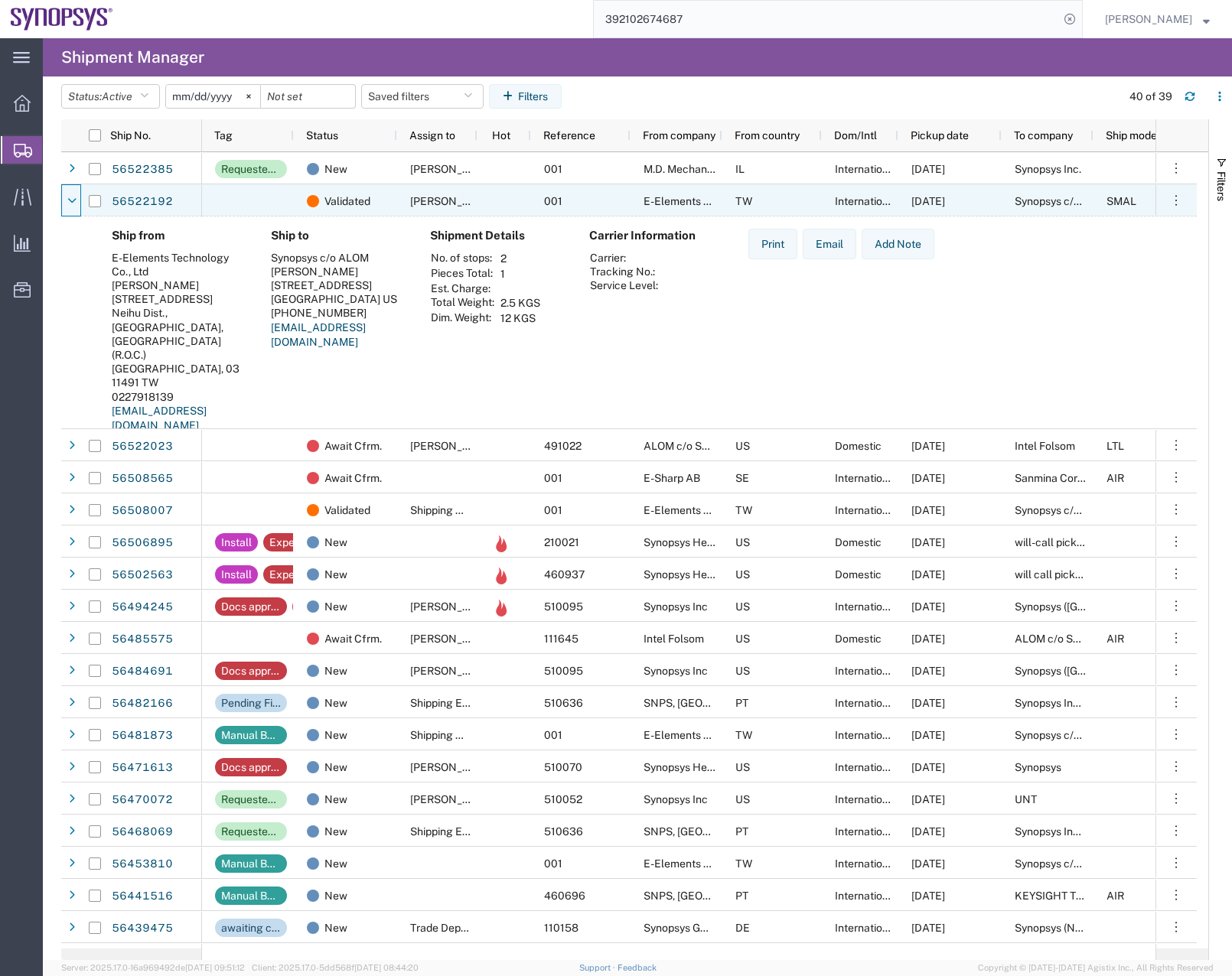
click at [69, 201] on icon at bounding box center [71, 201] width 9 height 10
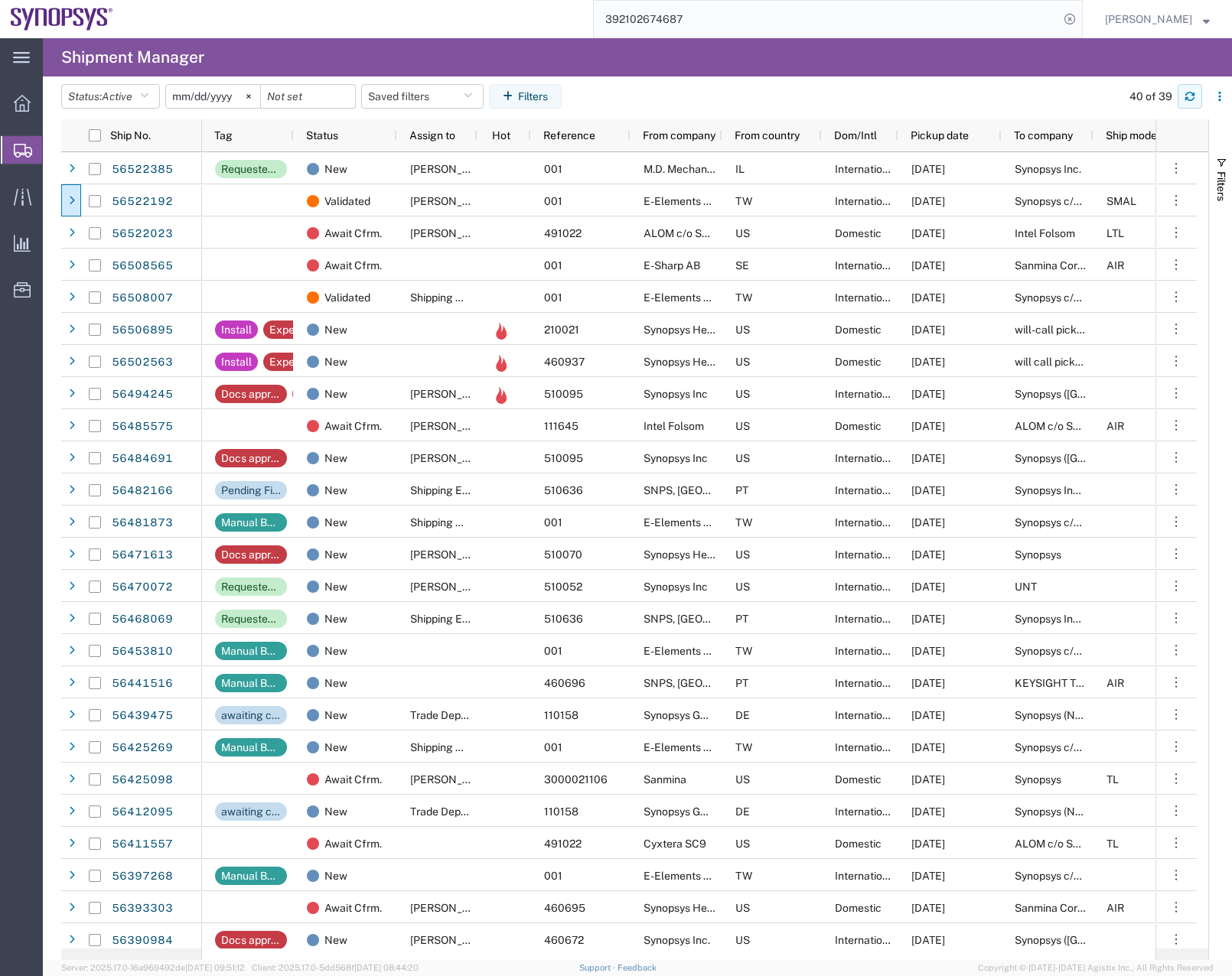
click at [1192, 97] on icon "button" at bounding box center [1190, 96] width 10 height 10
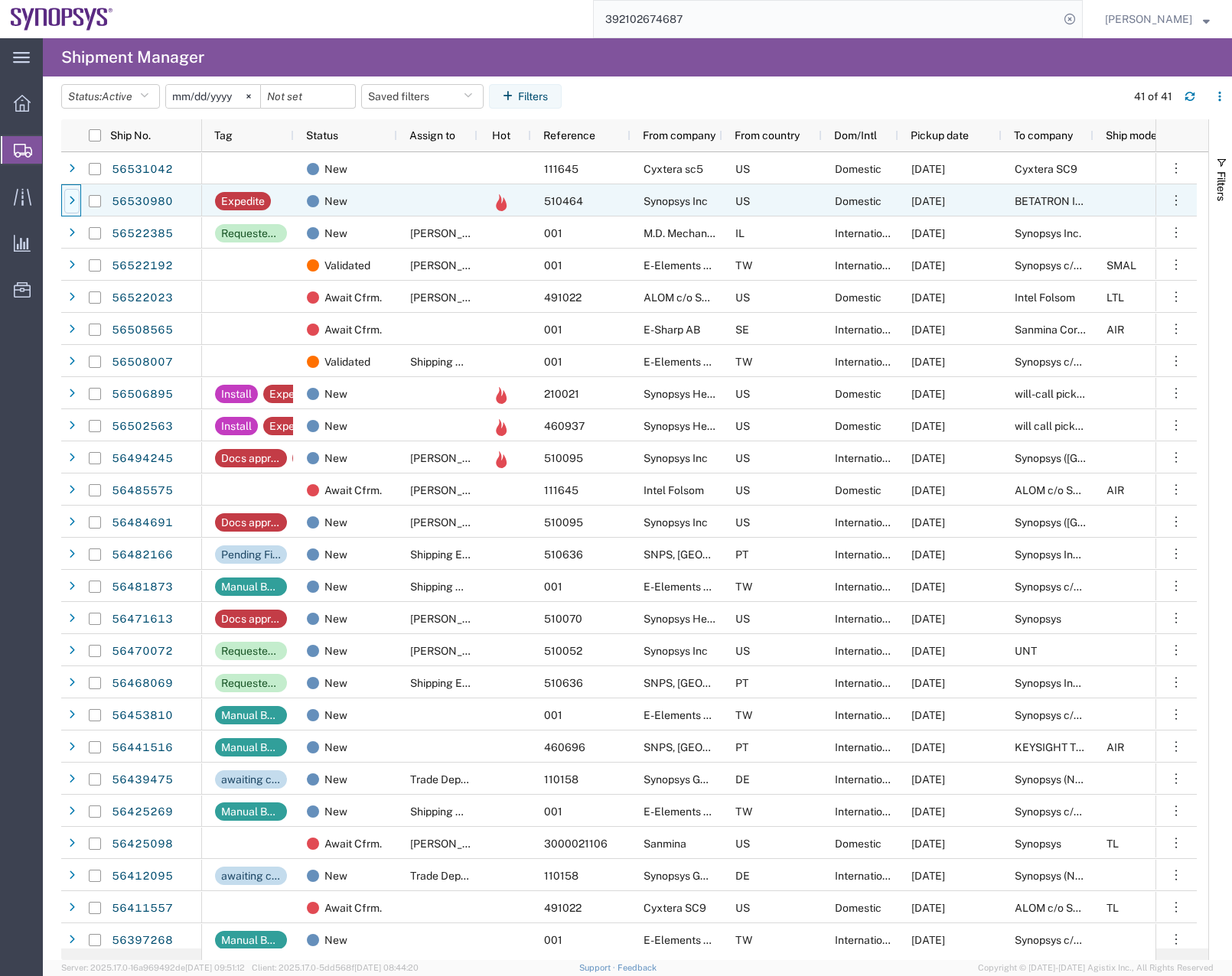
click at [71, 205] on icon at bounding box center [71, 201] width 6 height 10
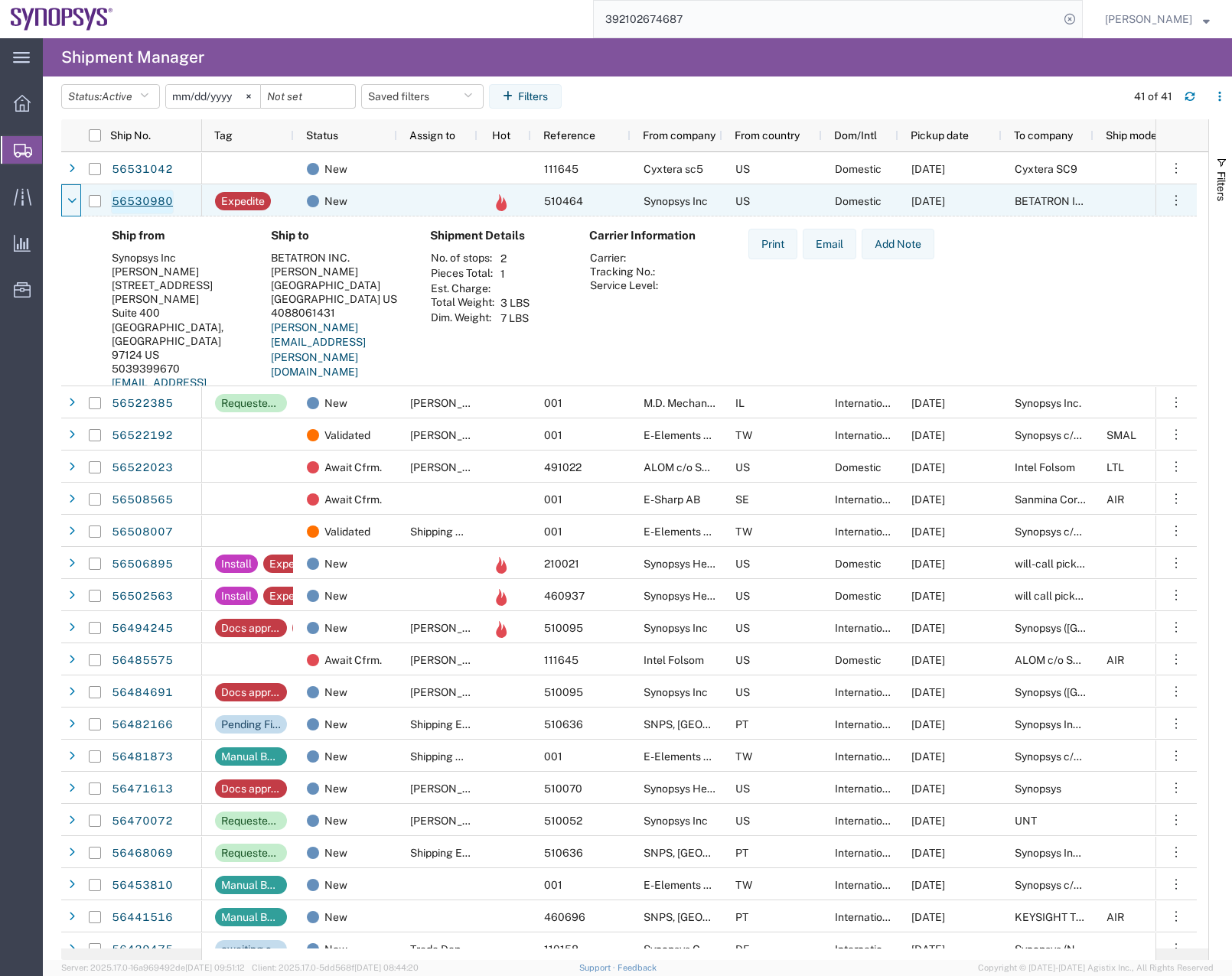
click at [132, 195] on link "56530980" at bounding box center [142, 201] width 63 height 24
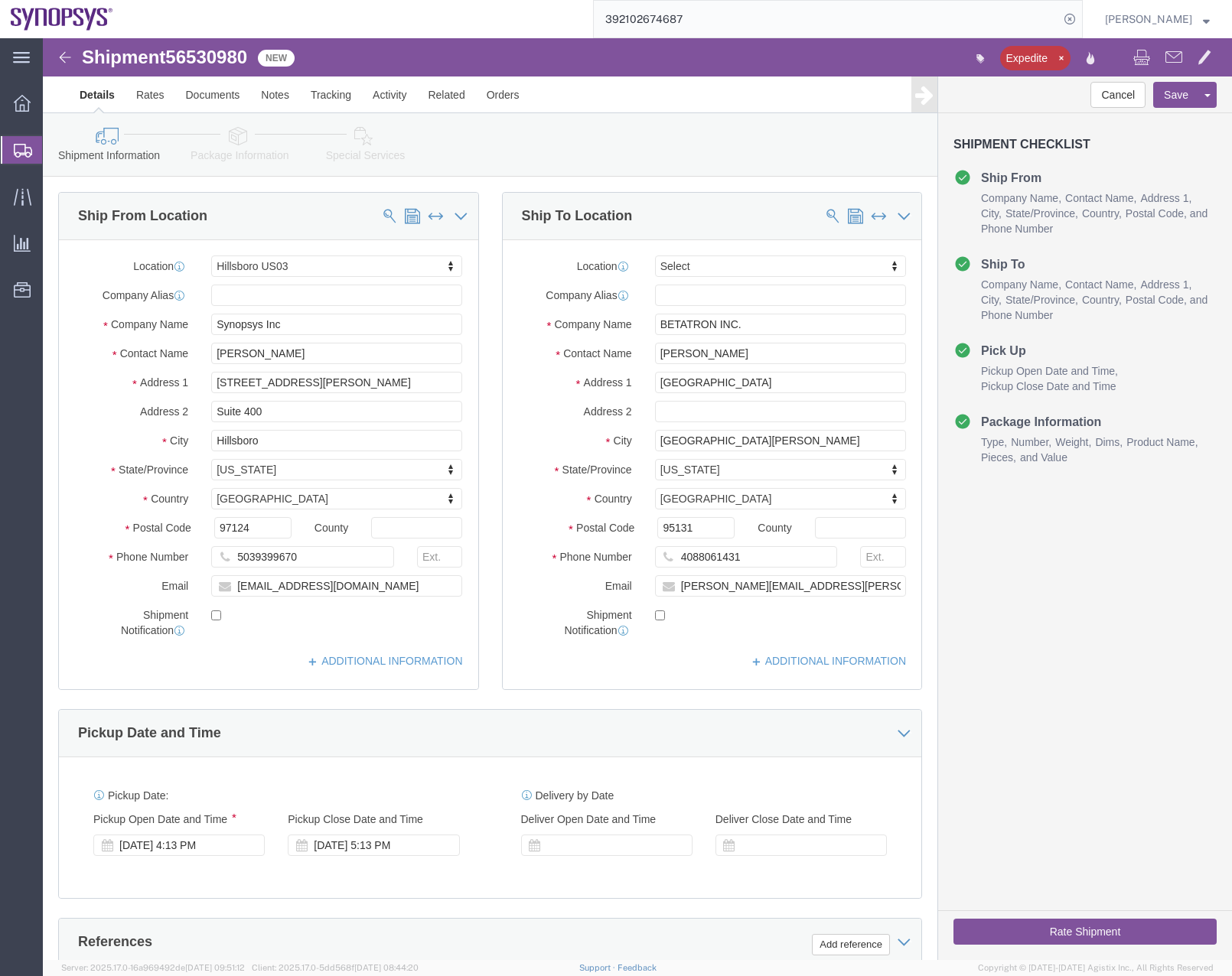
select select "63190"
select select
drag, startPoint x: 1185, startPoint y: 278, endPoint x: 1186, endPoint y: 11, distance: 267.0
click icon
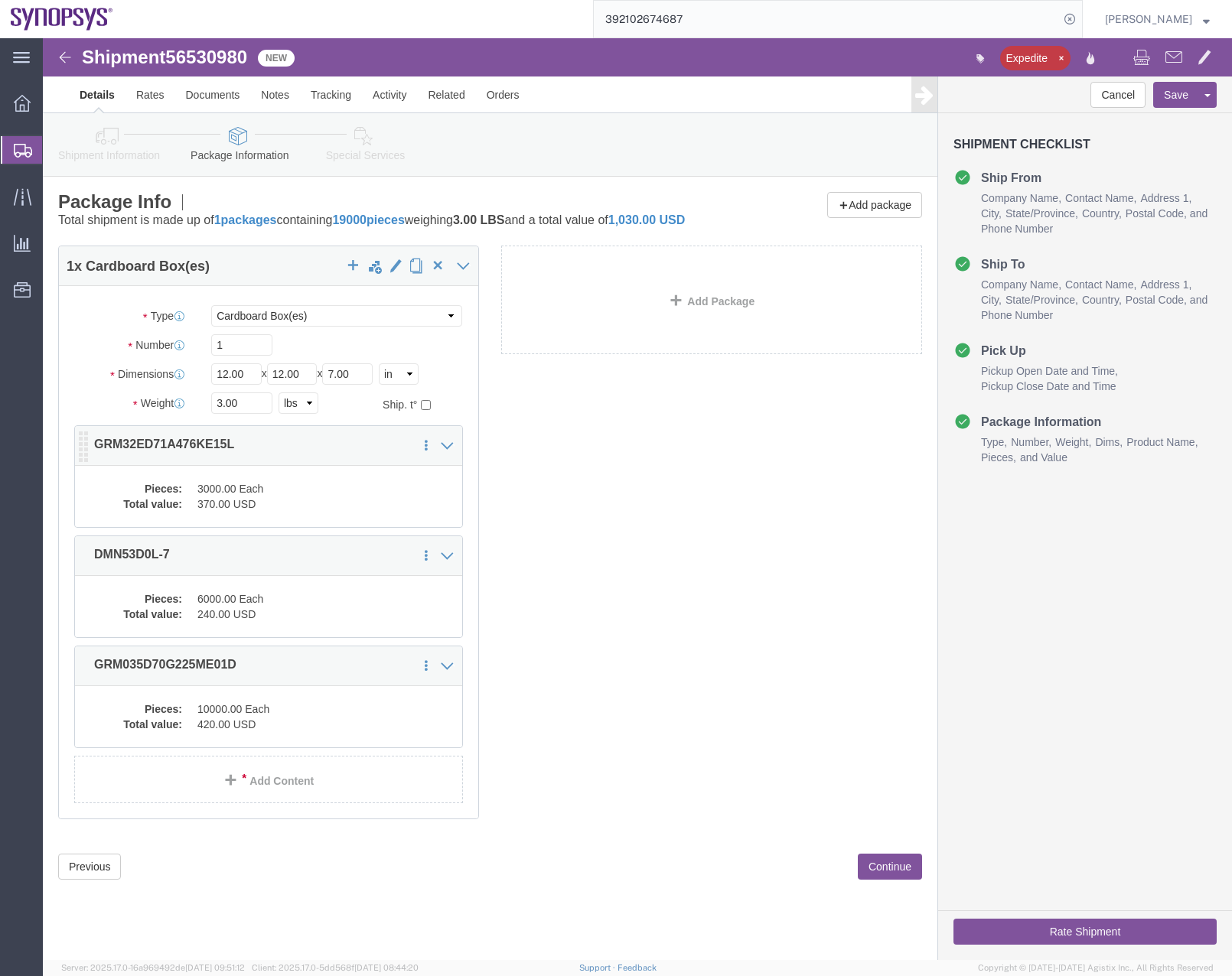
click dd "3000.00 Each"
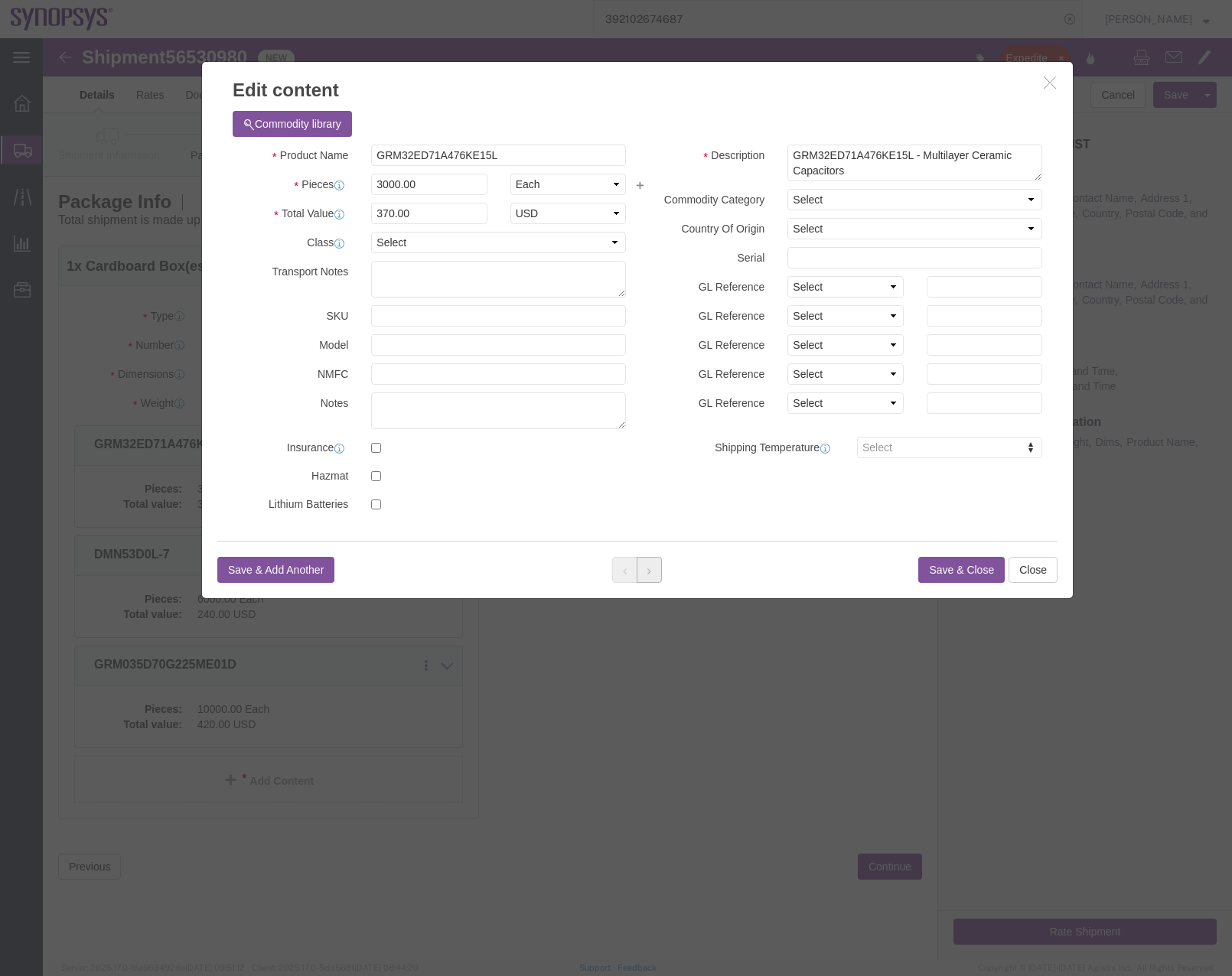
click icon
click button "Close"
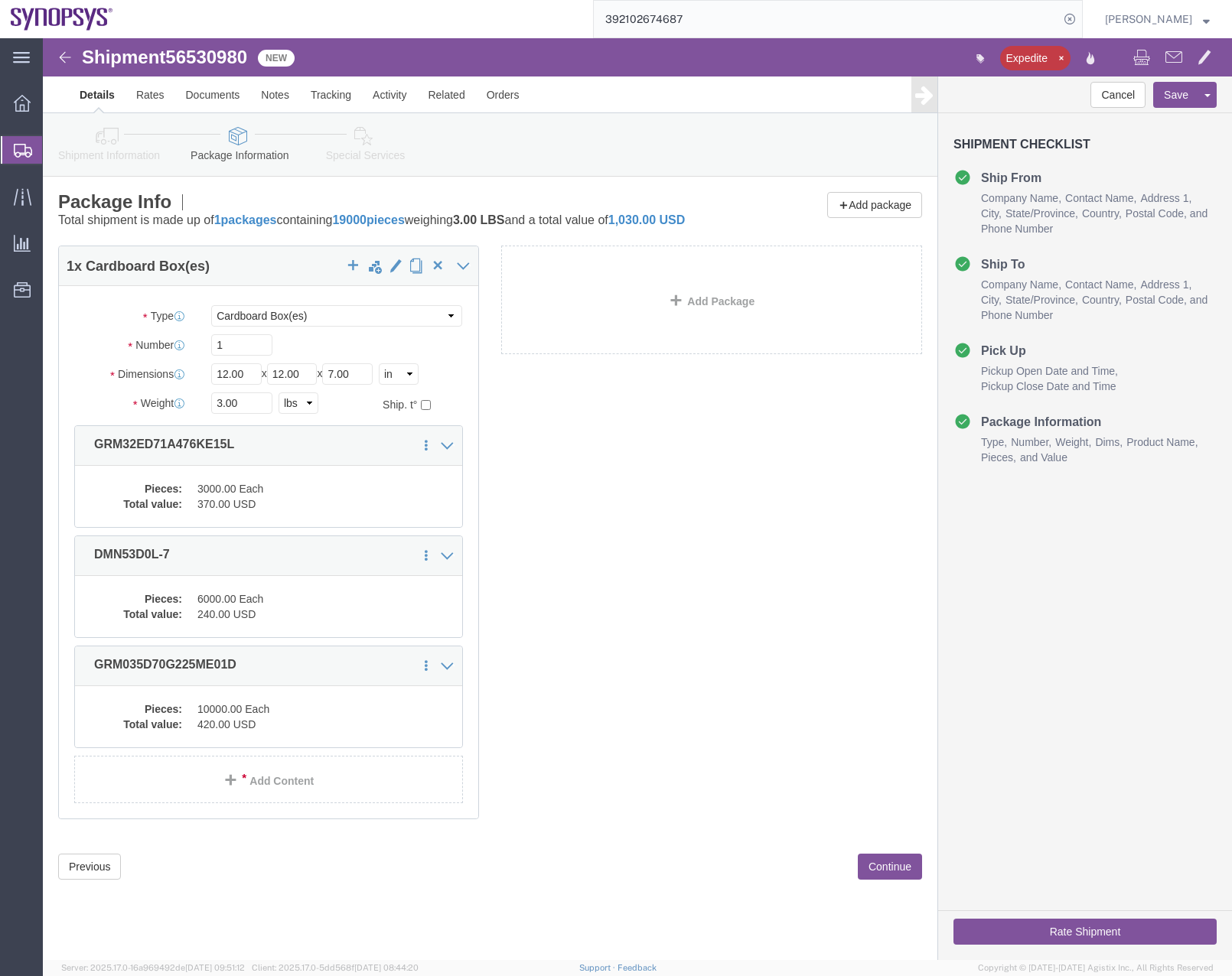
click icon
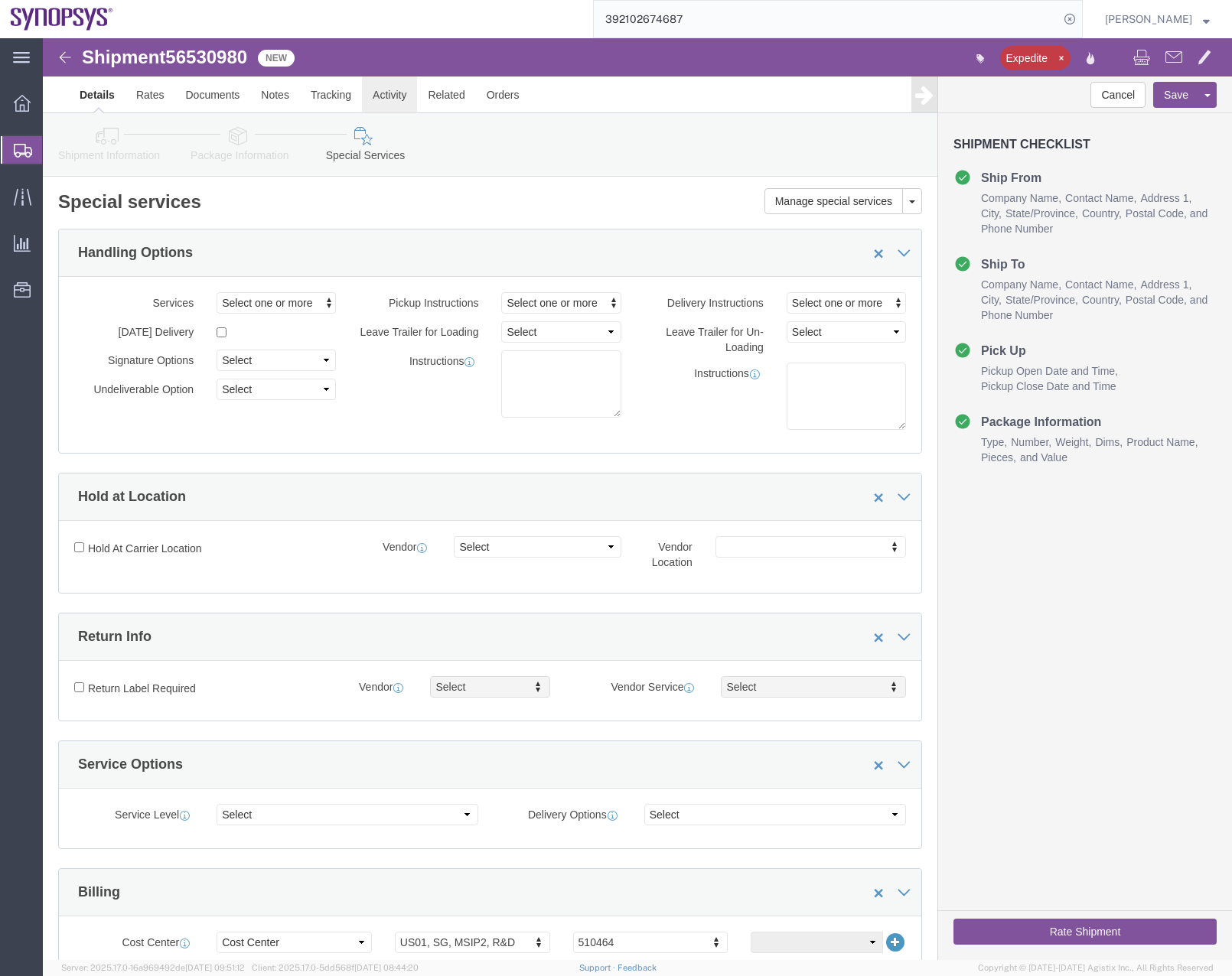
click link "Activity"
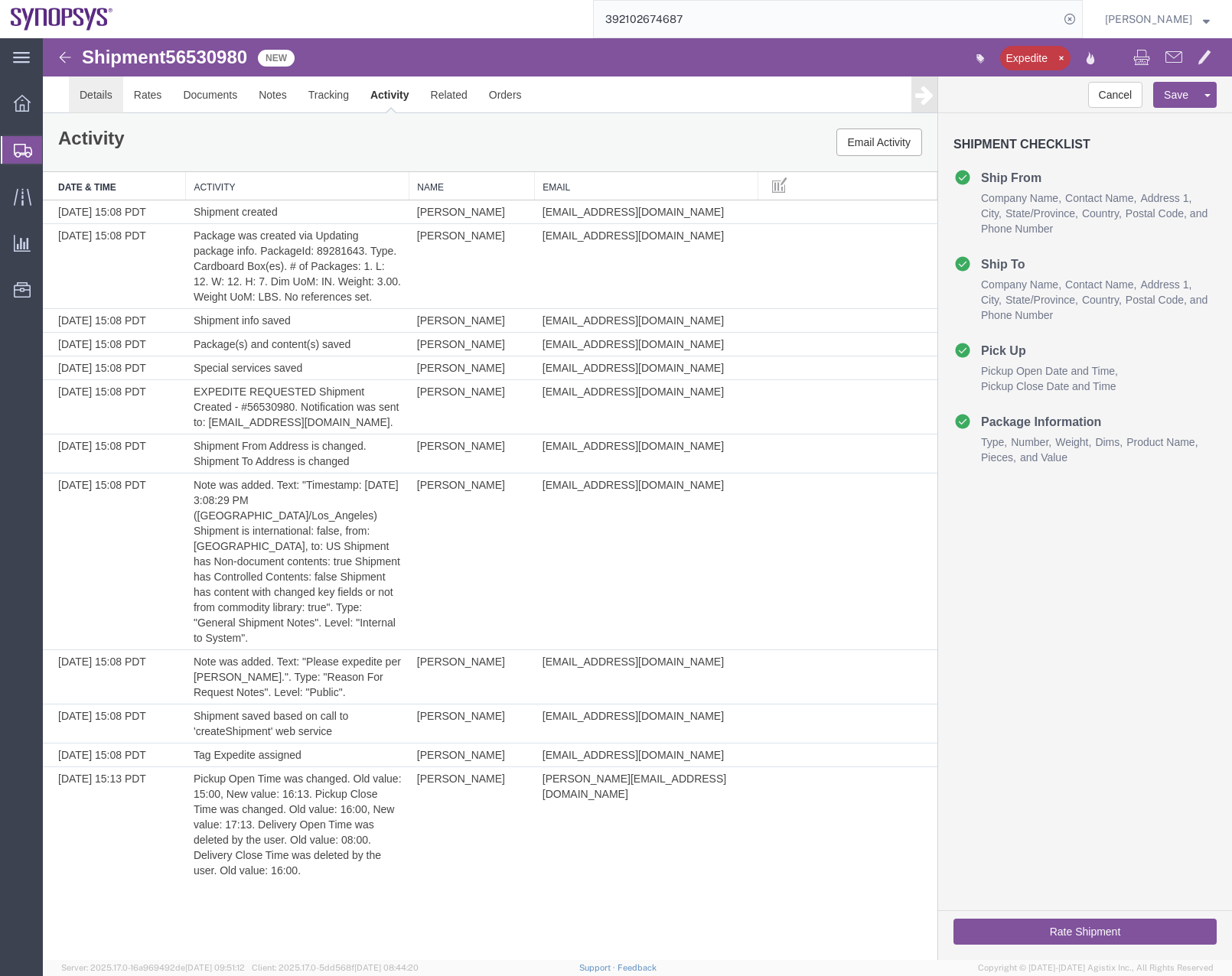
click at [93, 96] on link "Details" at bounding box center [96, 95] width 54 height 37
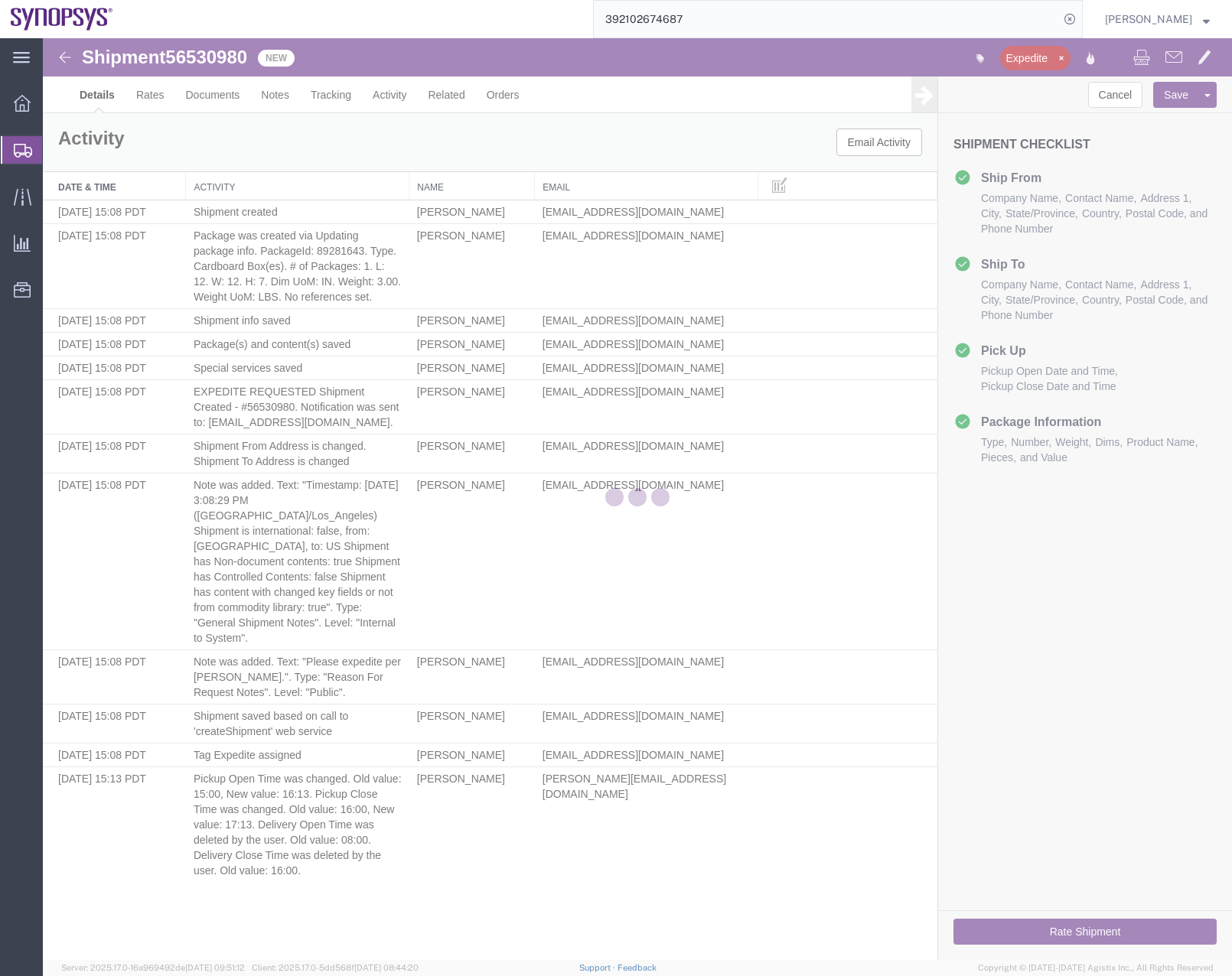
select select "63190"
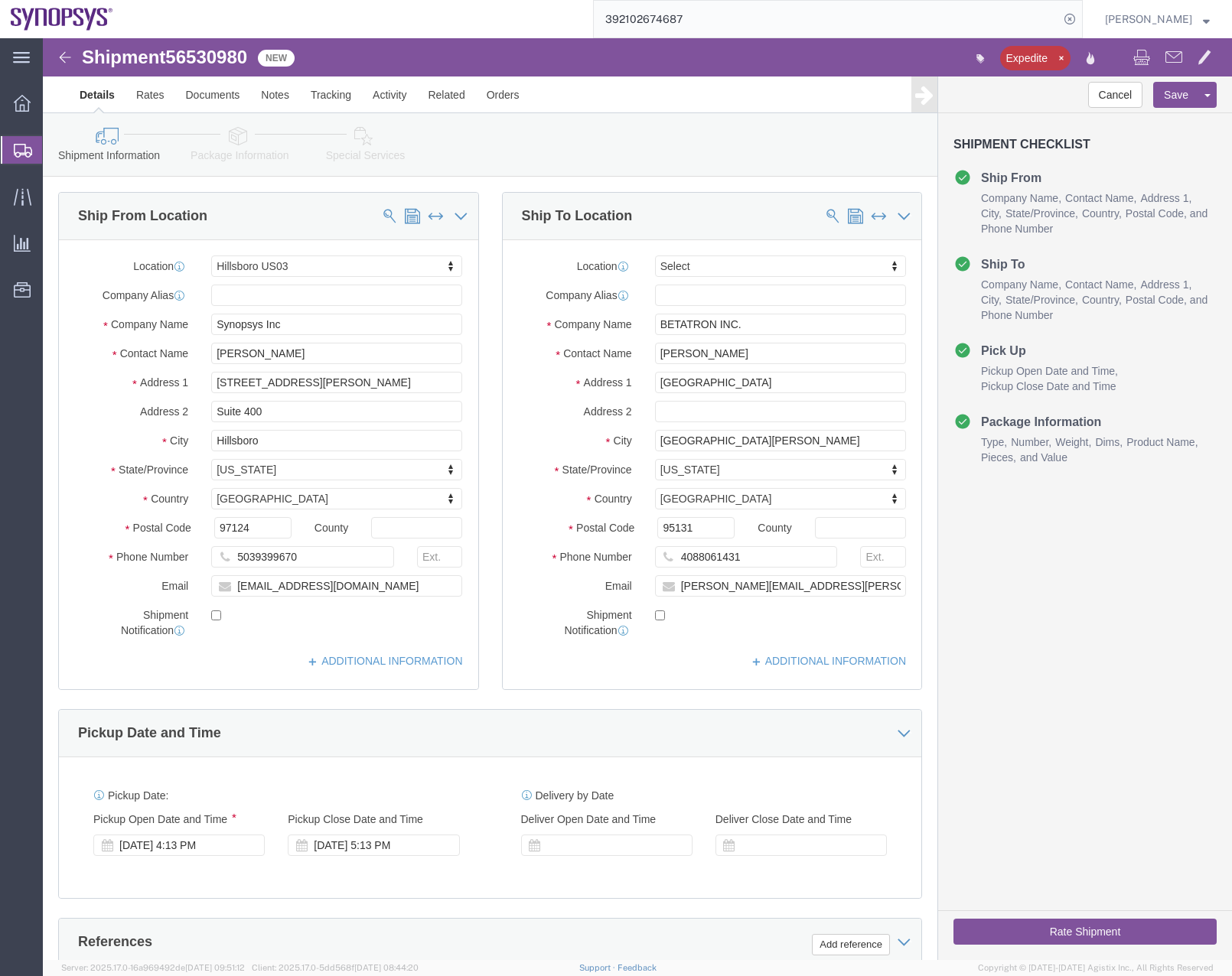
click icon
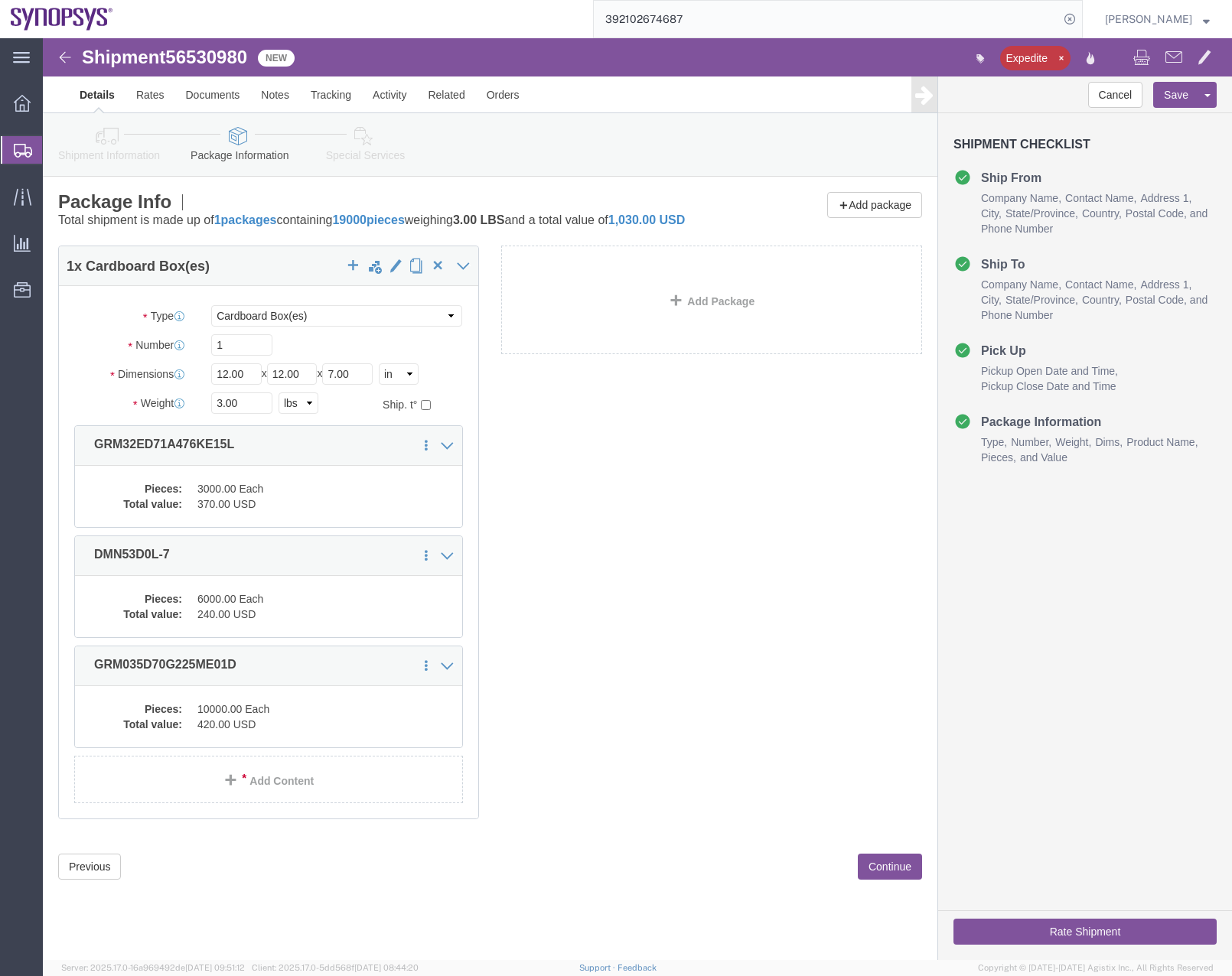
click button "Rate Shipment"
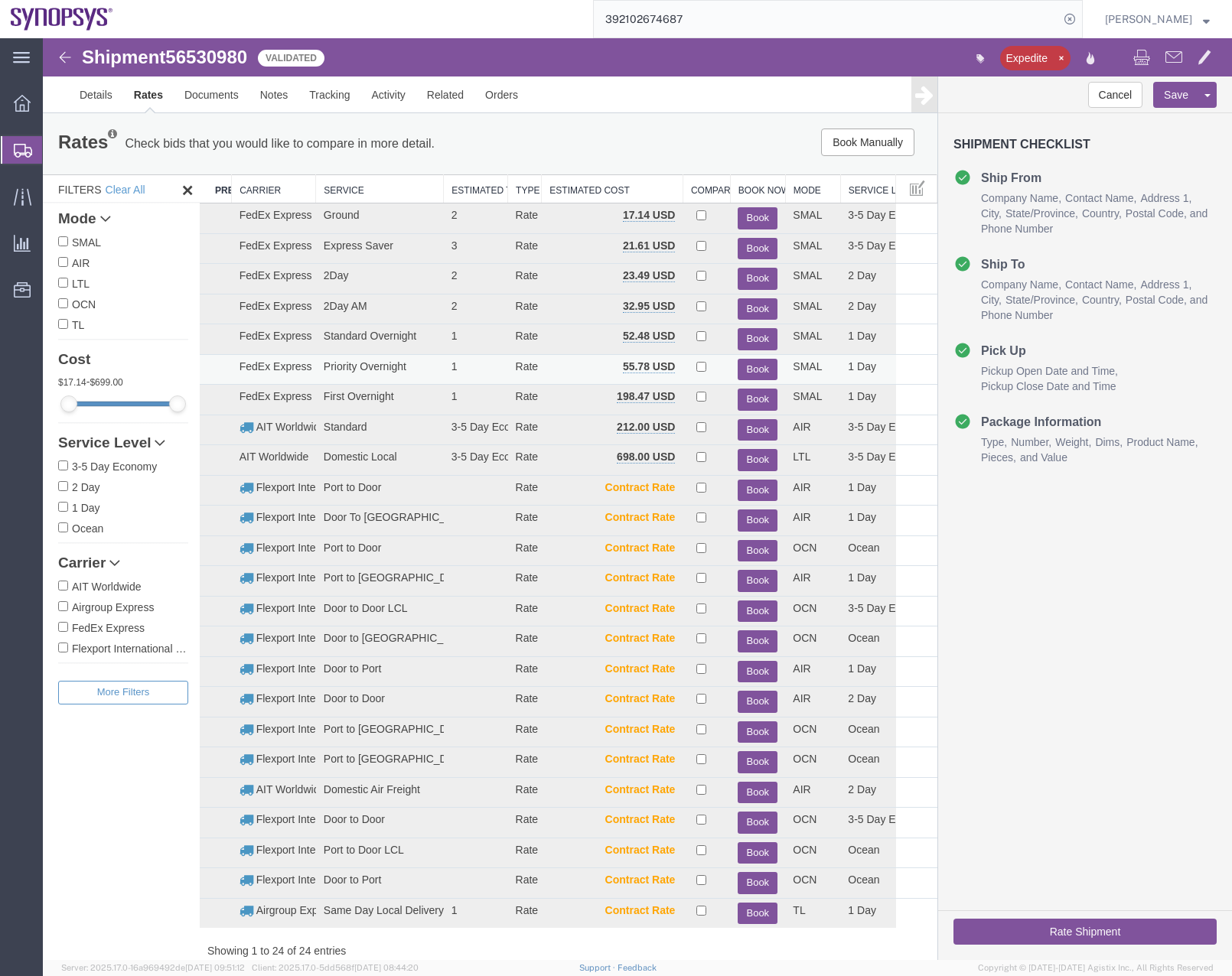
click at [739, 367] on button "Book" at bounding box center [758, 370] width 40 height 22
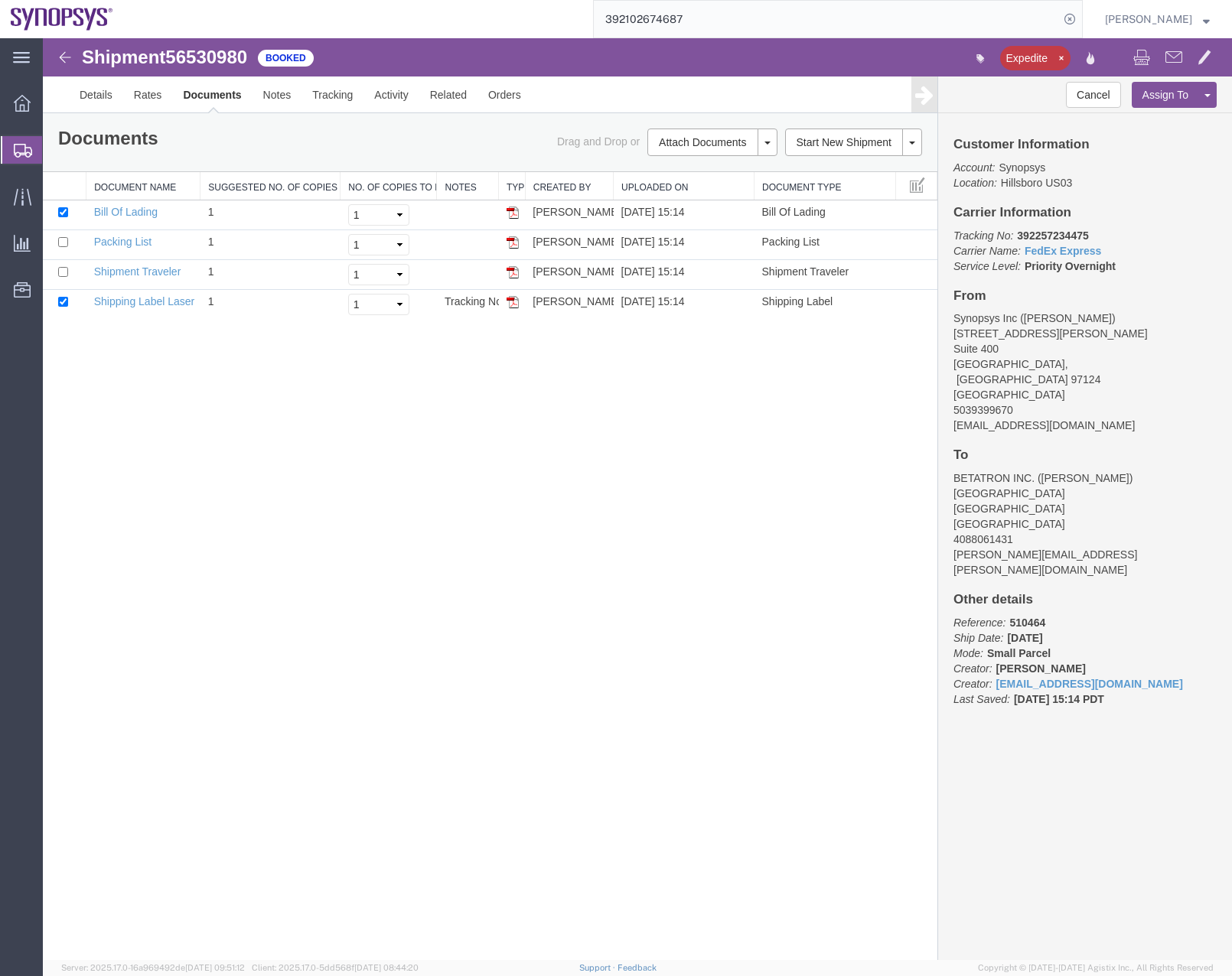
click at [18, 142] on svg-icon at bounding box center [22, 150] width 18 height 15
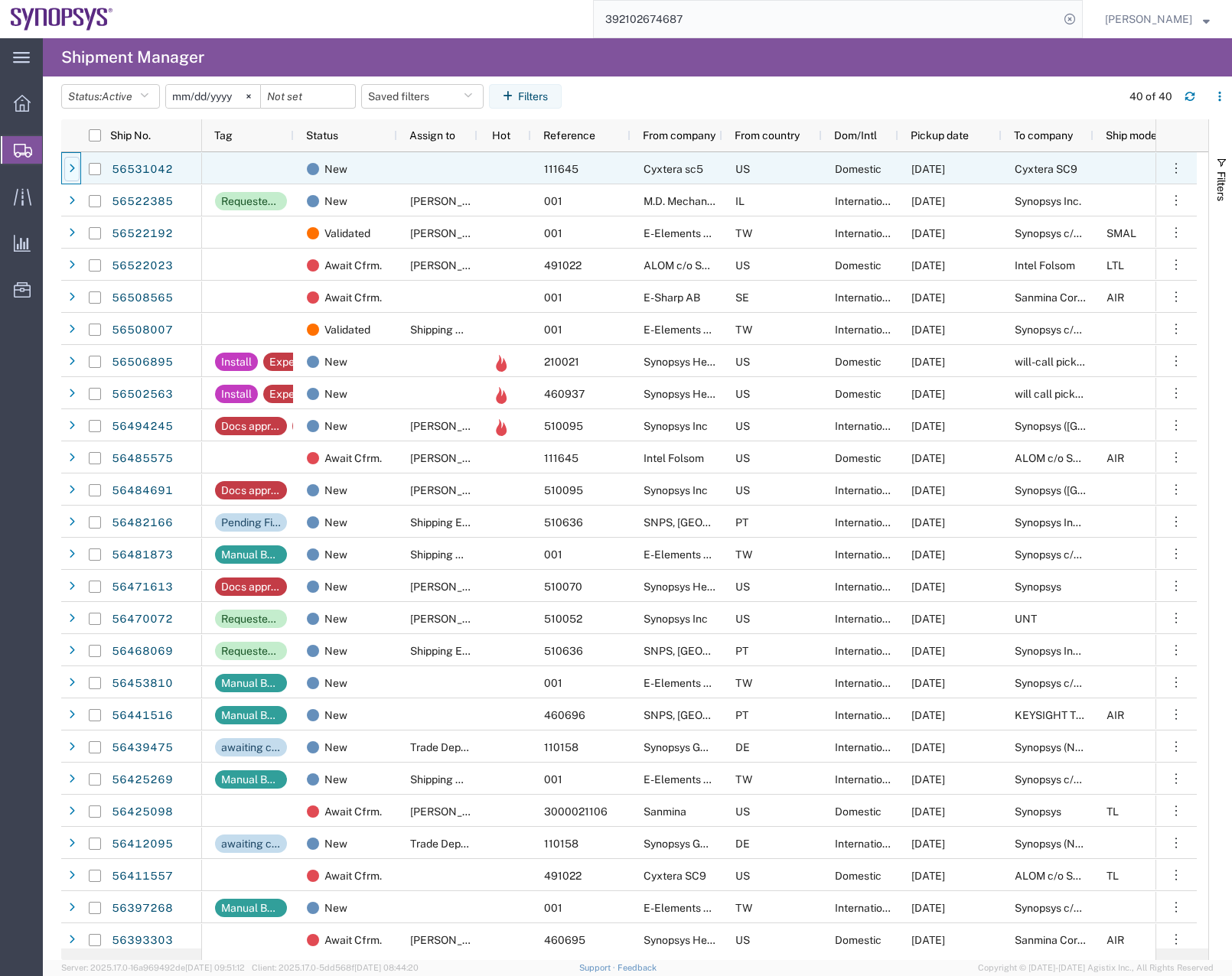
click at [70, 169] on icon at bounding box center [71, 169] width 6 height 10
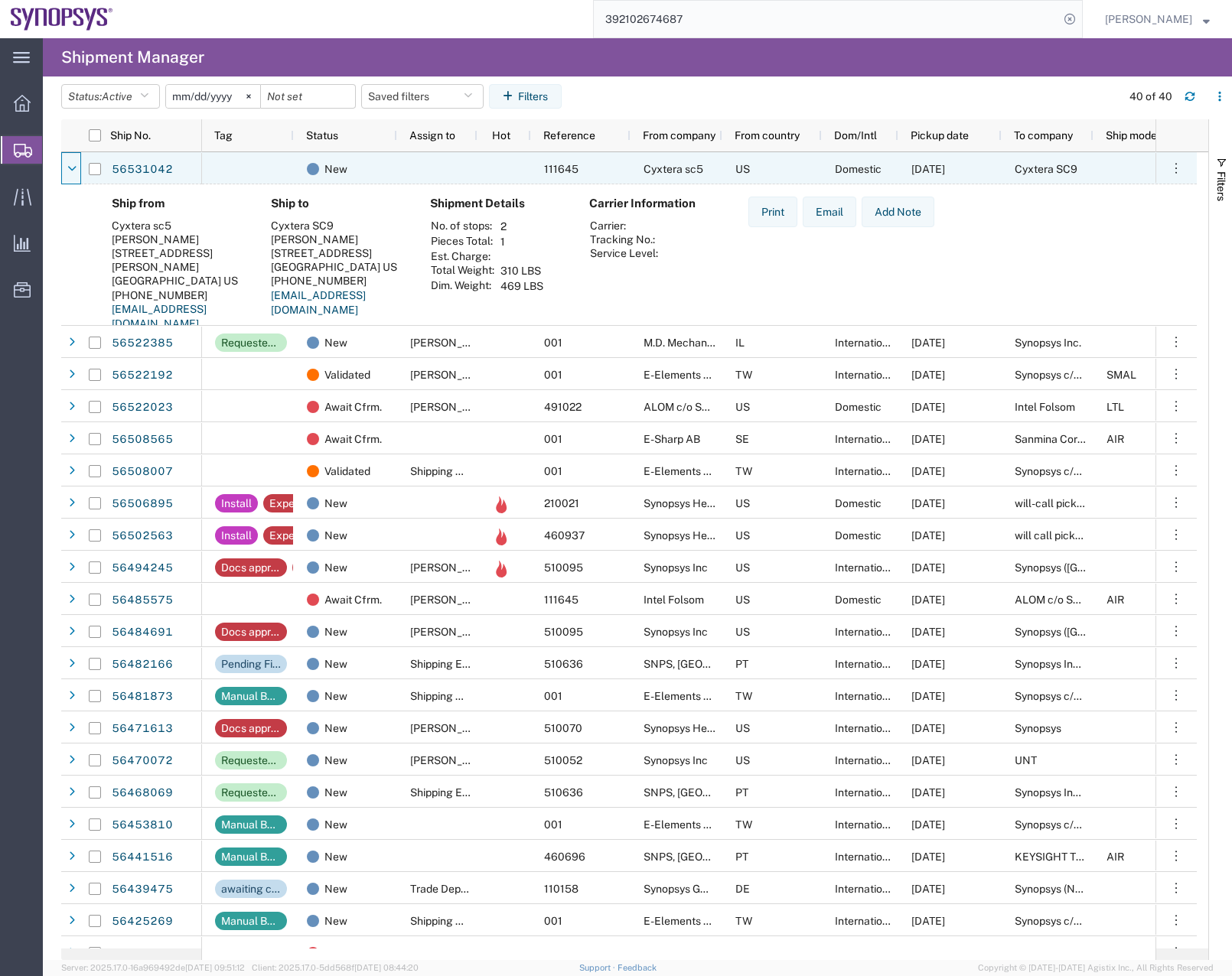
click at [70, 169] on icon at bounding box center [71, 169] width 9 height 10
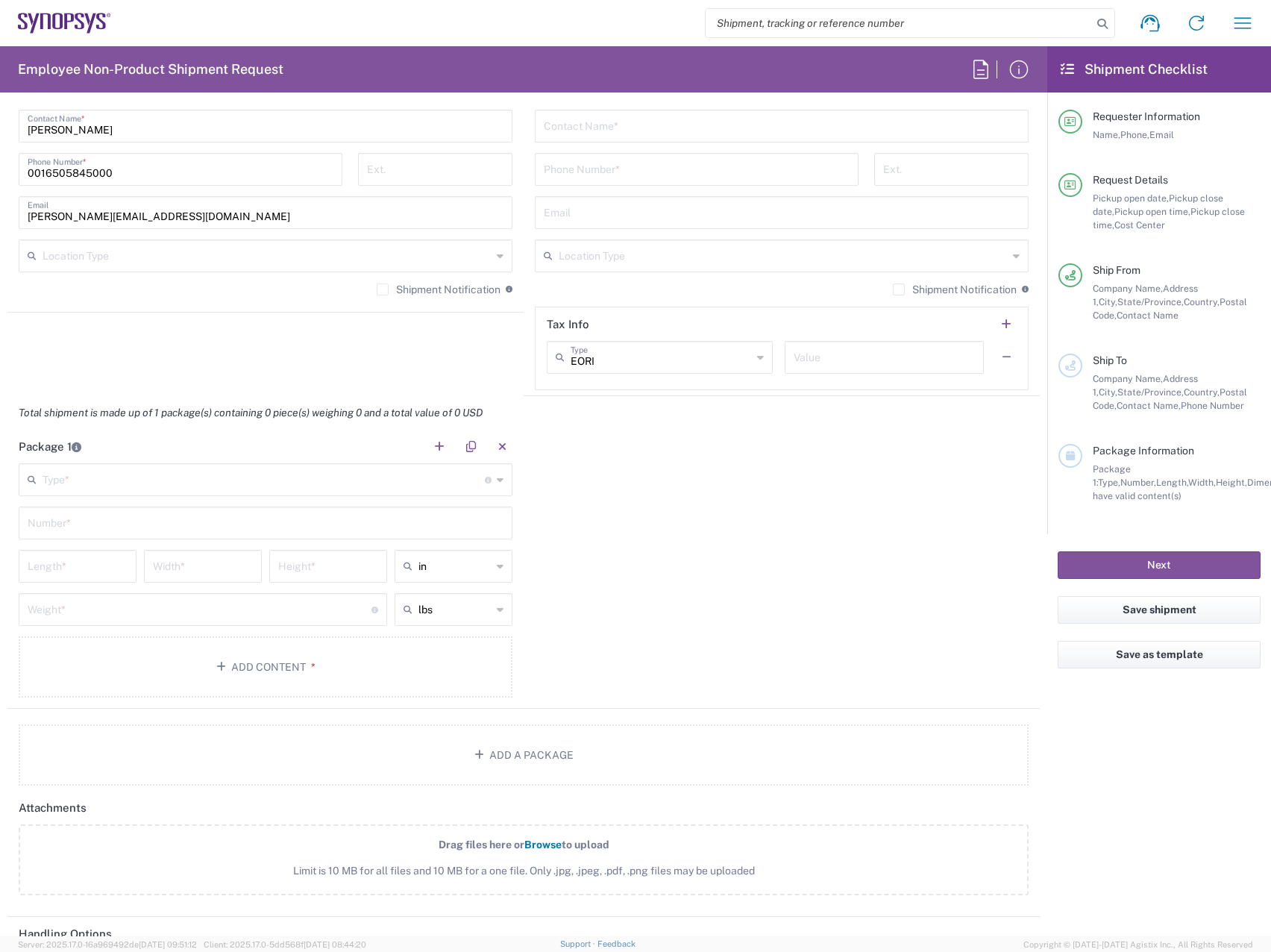
scroll to position [1049, 0]
